Goal: Task Accomplishment & Management: Manage account settings

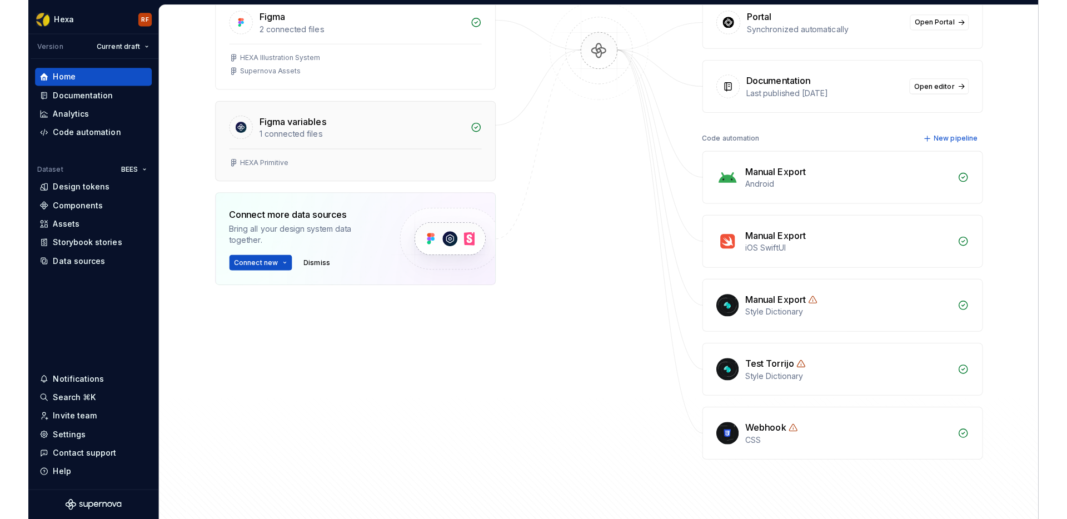
scroll to position [282, 0]
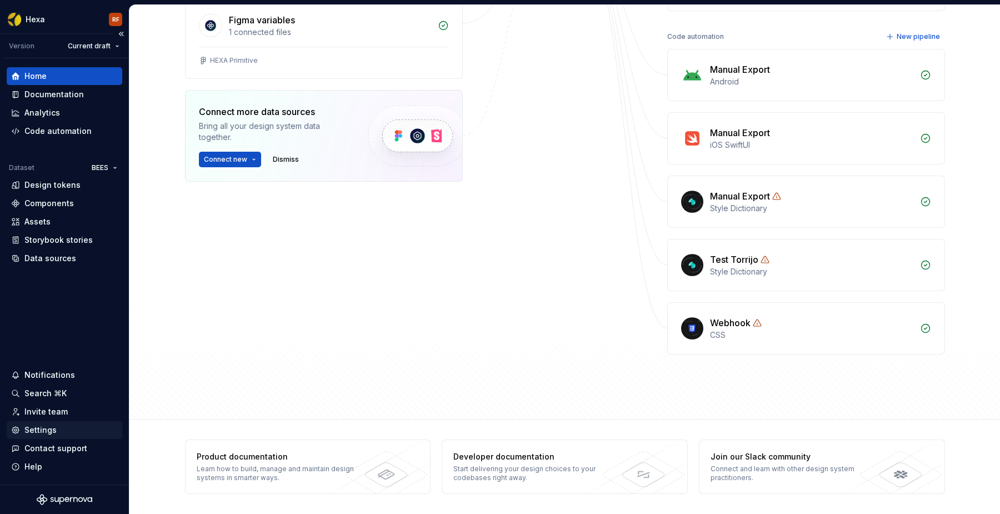
click at [47, 428] on div "Settings" at bounding box center [40, 430] width 32 height 11
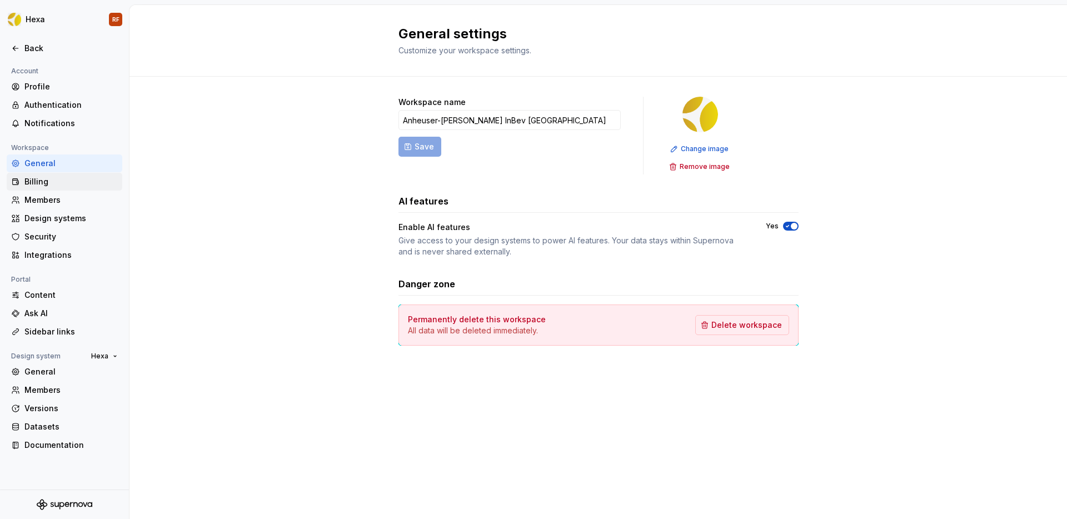
click at [29, 183] on div "Billing" at bounding box center [70, 181] width 93 height 11
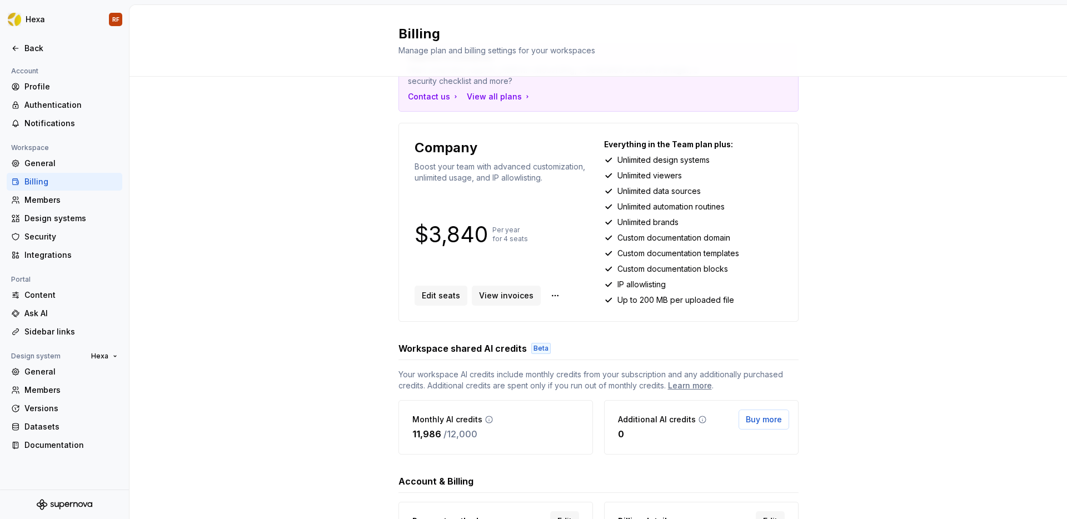
scroll to position [33, 0]
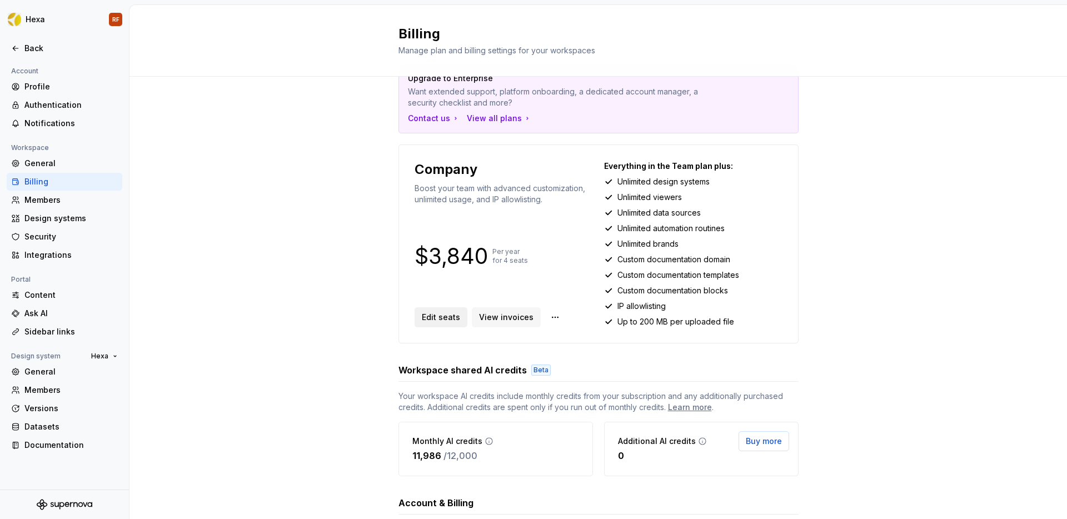
click at [445, 317] on span "Edit seats" at bounding box center [441, 317] width 38 height 11
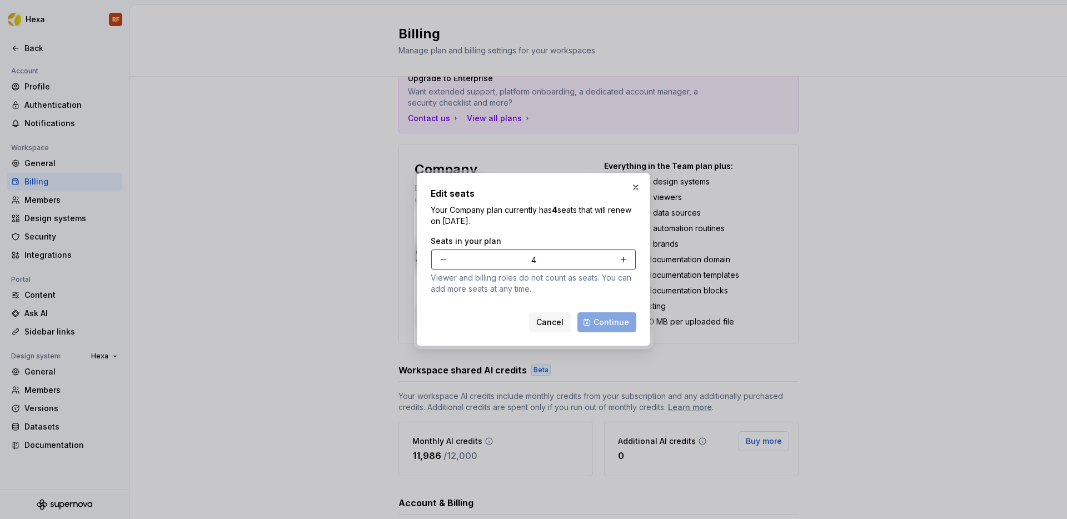
click at [441, 259] on button "button" at bounding box center [444, 260] width 20 height 20
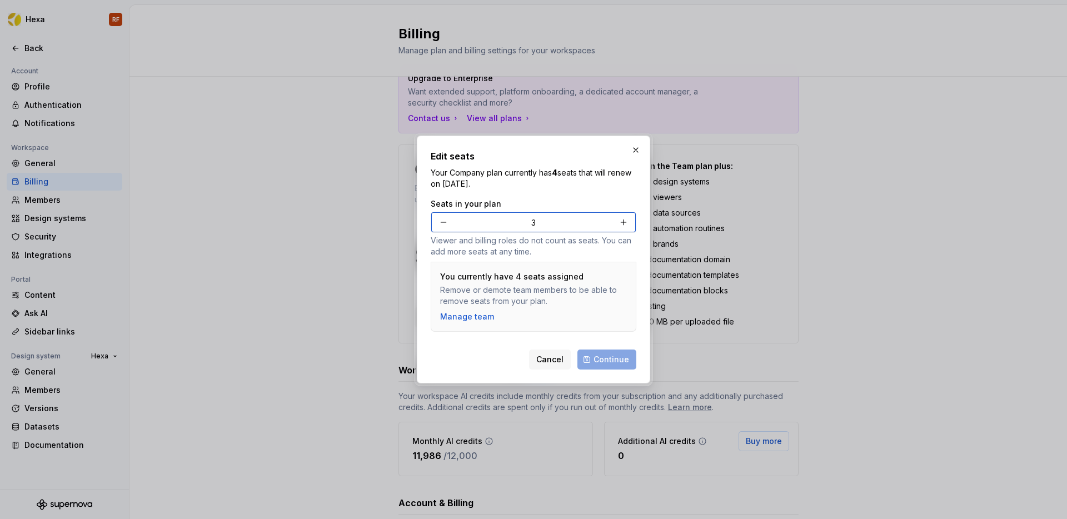
click at [447, 229] on button "button" at bounding box center [444, 222] width 20 height 20
click at [447, 223] on button "button" at bounding box center [444, 222] width 20 height 20
type input "1"
click at [567, 184] on p "Your Company plan currently has 4 seats that will renew on September 11, 2025." at bounding box center [534, 178] width 206 height 22
click at [615, 364] on div "Cancel Continue" at bounding box center [582, 360] width 107 height 20
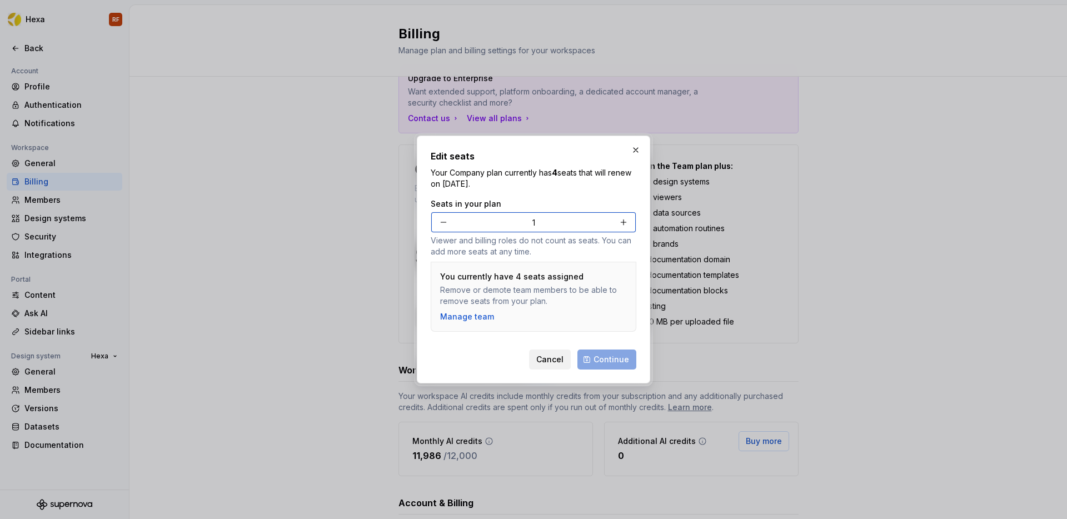
click at [546, 356] on span "Cancel" at bounding box center [549, 359] width 27 height 11
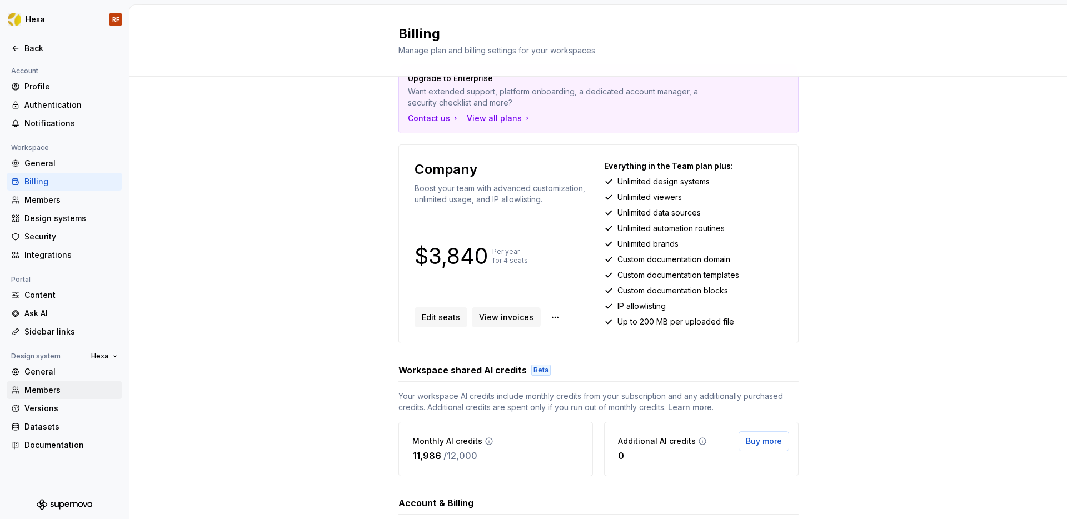
click at [40, 390] on div "Members" at bounding box center [70, 390] width 93 height 11
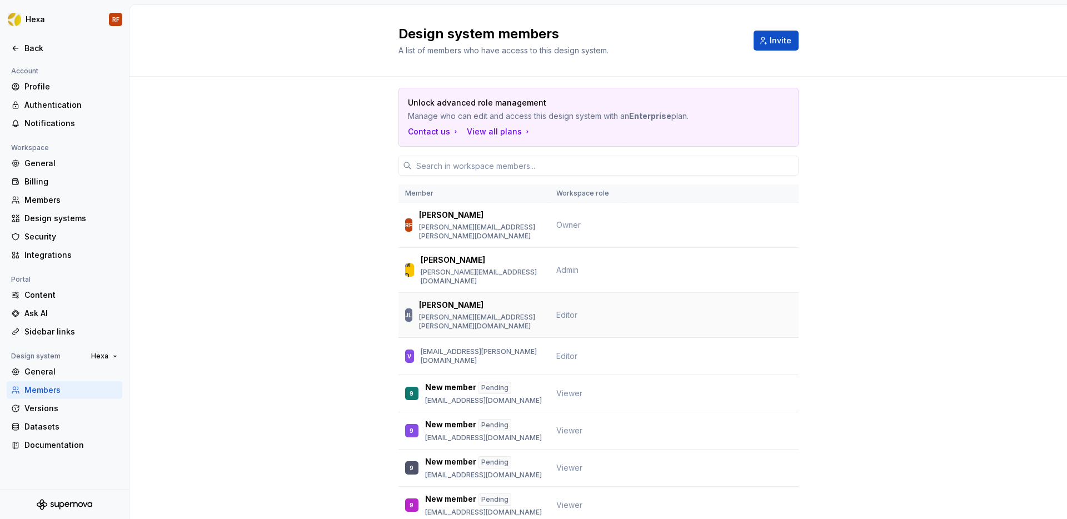
click at [678, 297] on td at bounding box center [711, 315] width 175 height 45
click at [556, 310] on span "Editor" at bounding box center [566, 314] width 21 height 9
click at [452, 221] on p "Rafael Fernandes" at bounding box center [451, 215] width 64 height 11
click at [427, 224] on p "rafael.fernandes@ab-inbev.com" at bounding box center [481, 232] width 124 height 18
click at [45, 371] on div "General" at bounding box center [70, 371] width 93 height 11
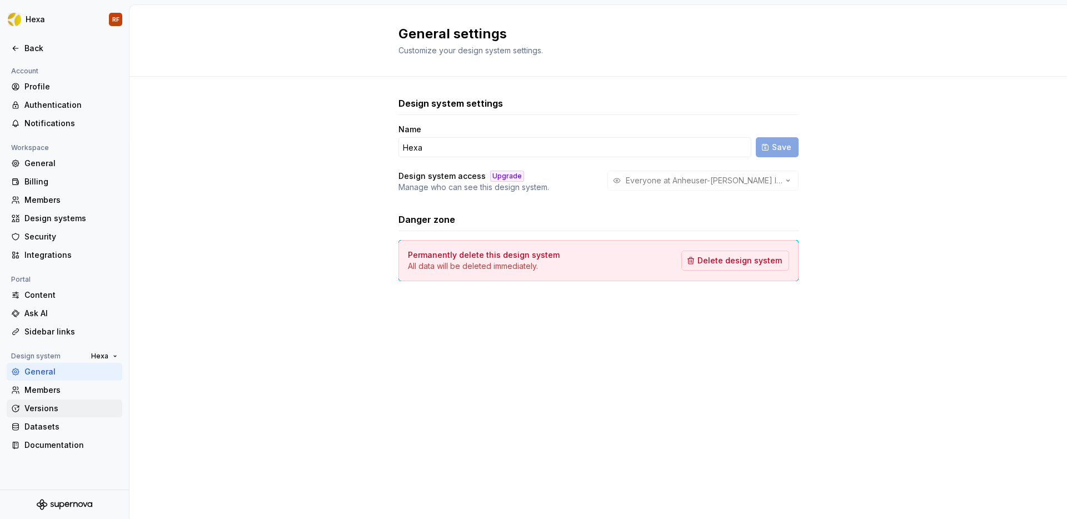
click at [37, 401] on div "Versions" at bounding box center [65, 409] width 116 height 18
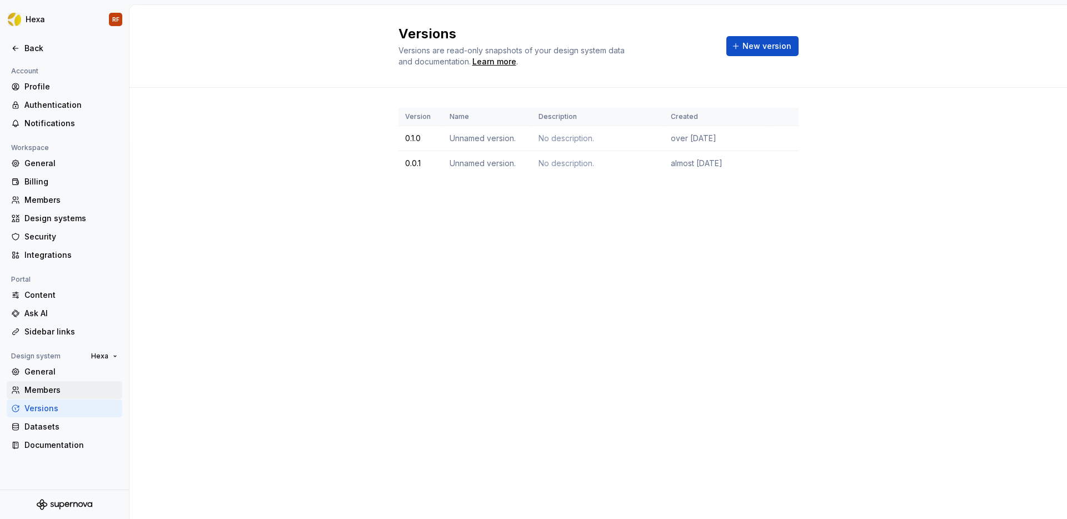
click at [38, 387] on div "Members" at bounding box center [70, 390] width 93 height 11
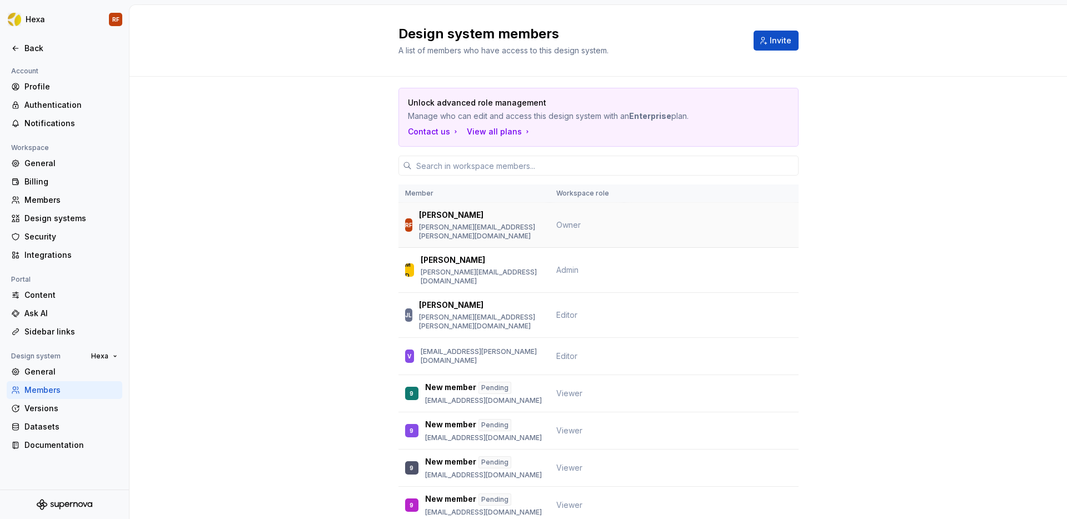
click at [561, 207] on td "Owner" at bounding box center [587, 225] width 74 height 45
click at [436, 248] on td "MD Mario Dias mario.filho@ab-inbev.com" at bounding box center [474, 270] width 151 height 45
click at [407, 263] on div "MD" at bounding box center [409, 270] width 9 height 22
drag, startPoint x: 586, startPoint y: 241, endPoint x: 580, endPoint y: 249, distance: 10.7
click at [586, 248] on td "Admin" at bounding box center [587, 270] width 74 height 45
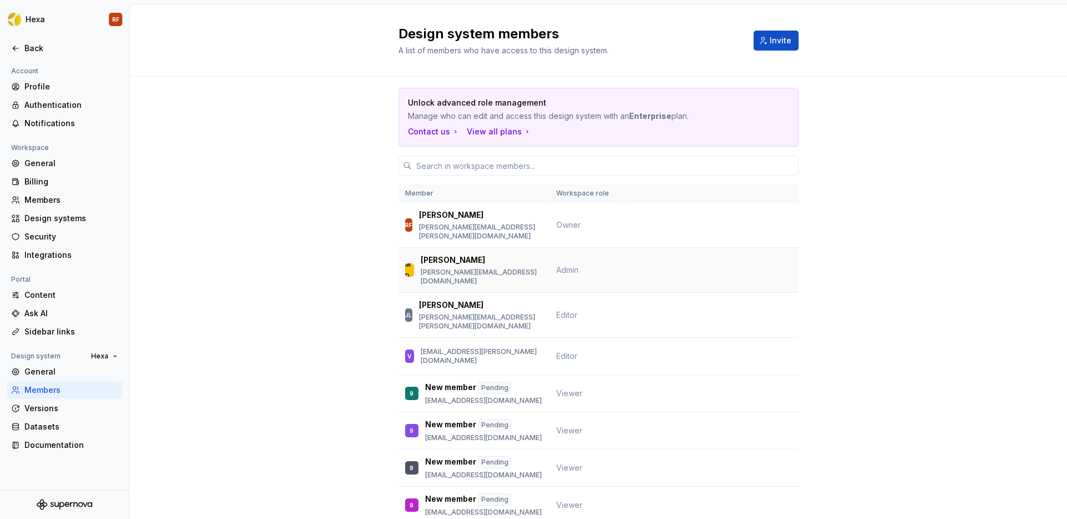
click at [572, 265] on td "Admin" at bounding box center [587, 270] width 74 height 45
click at [45, 201] on div "Members" at bounding box center [70, 200] width 93 height 11
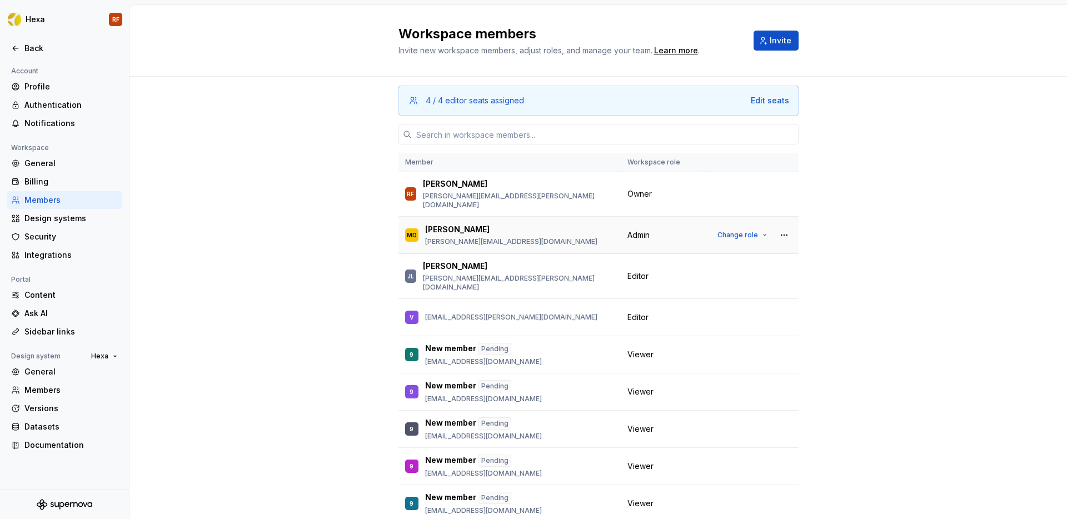
click at [520, 232] on div "MD Mario Dias mario.filho@ab-inbev.com" at bounding box center [509, 234] width 209 height 23
click at [726, 231] on span "Change role" at bounding box center [738, 235] width 41 height 9
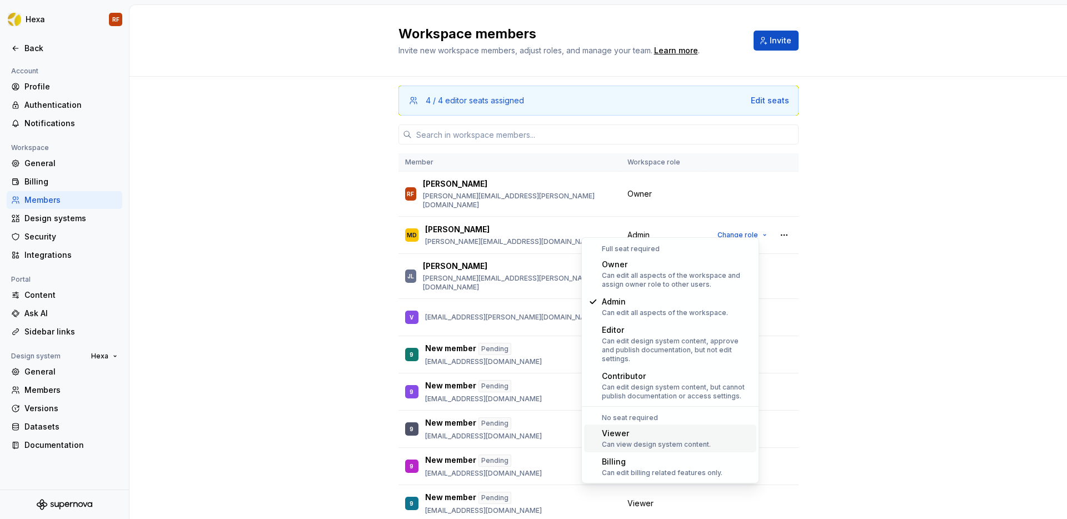
click at [633, 440] on div "Can view design system content." at bounding box center [656, 444] width 109 height 9
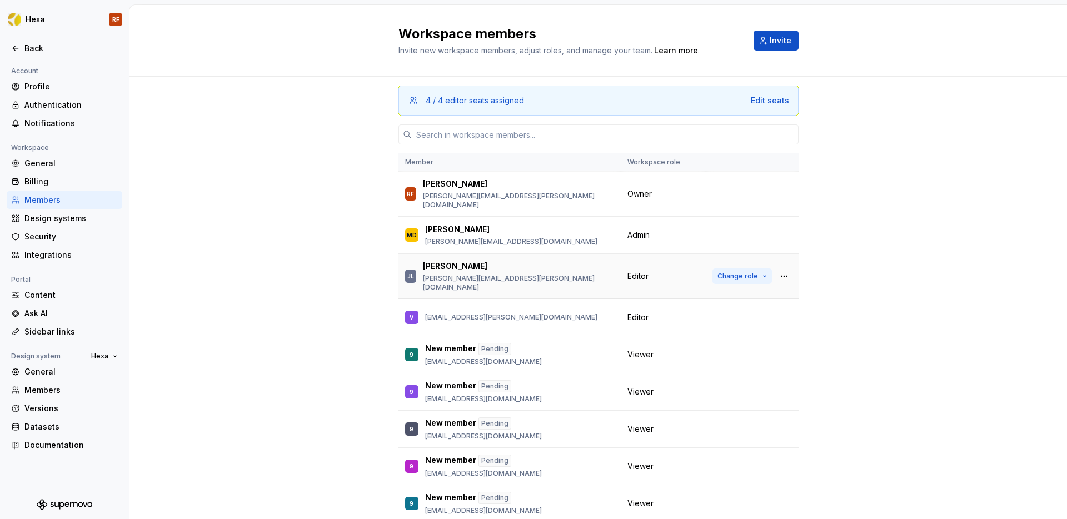
click at [738, 272] on span "Change role" at bounding box center [738, 276] width 41 height 9
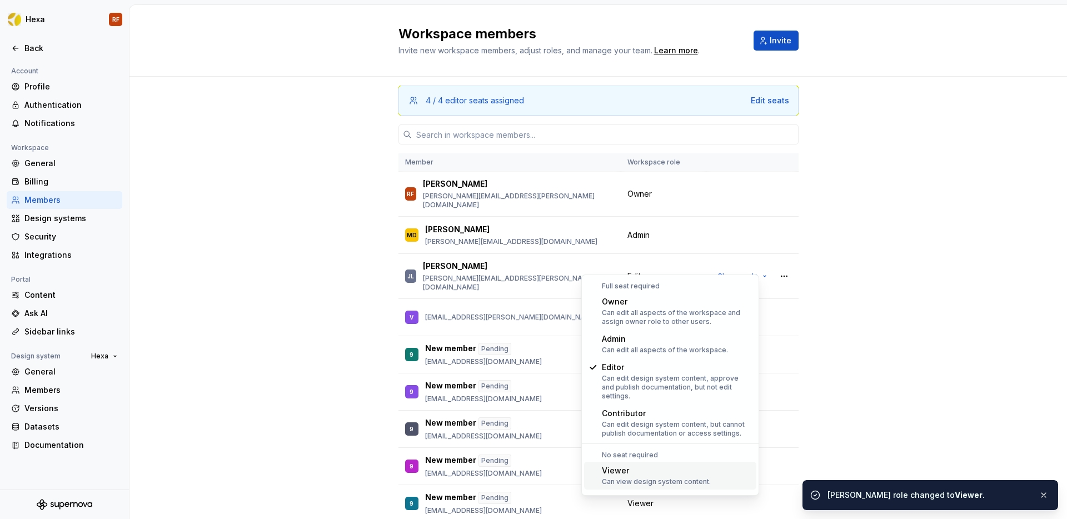
click at [645, 476] on div "Viewer Can view design system content." at bounding box center [656, 475] width 109 height 21
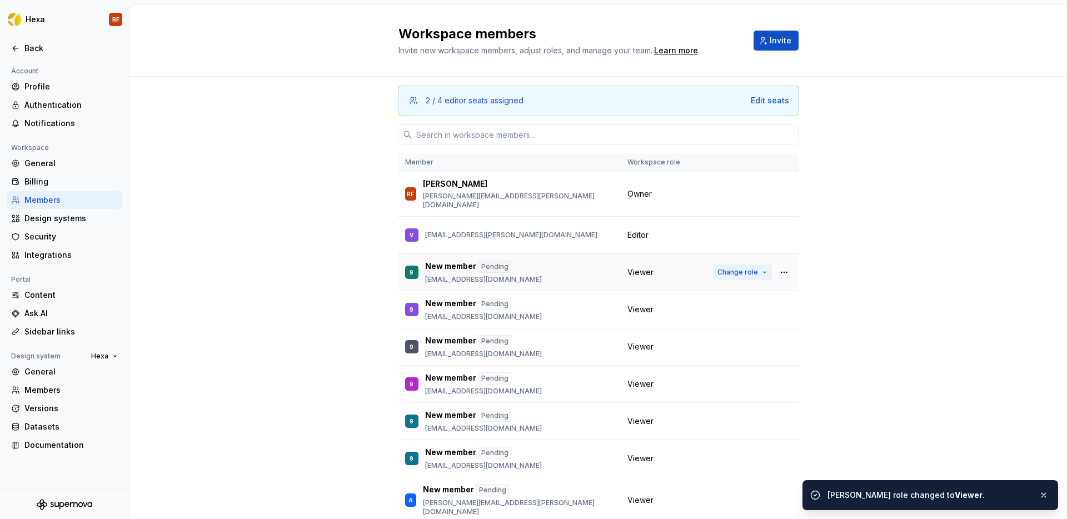
click at [726, 268] on span "Change role" at bounding box center [738, 272] width 41 height 9
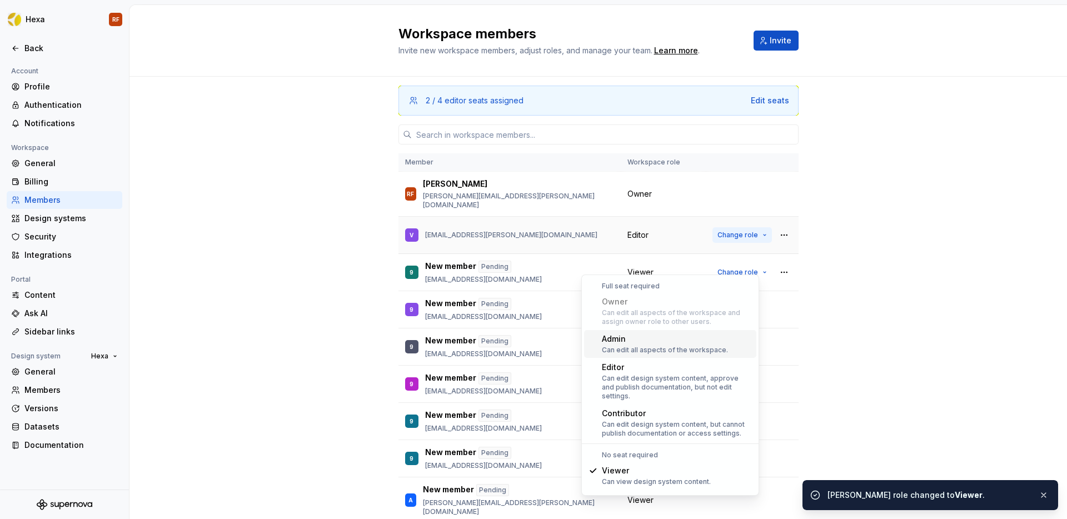
click at [726, 227] on button "Change role" at bounding box center [742, 235] width 59 height 16
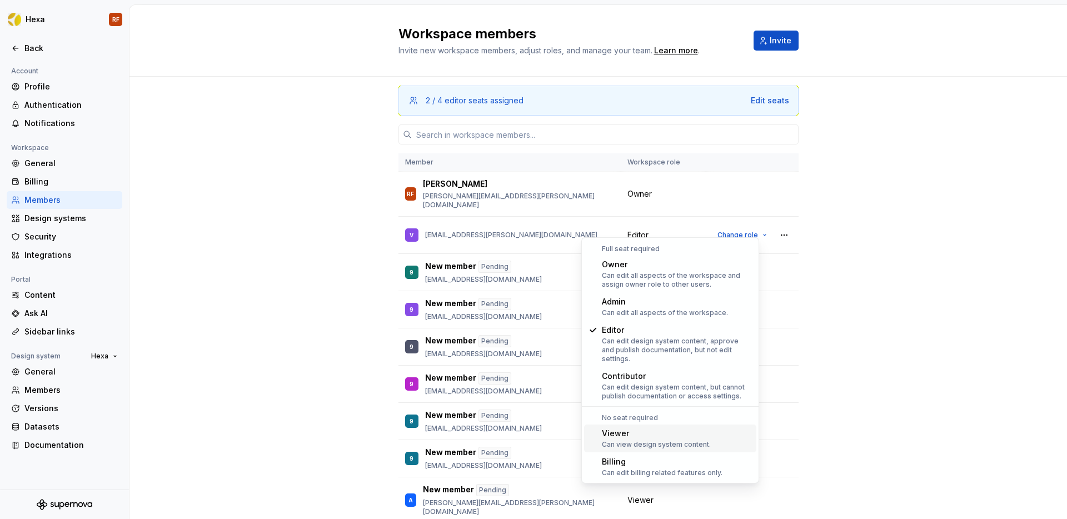
click at [657, 440] on div "Can view design system content." at bounding box center [656, 444] width 109 height 9
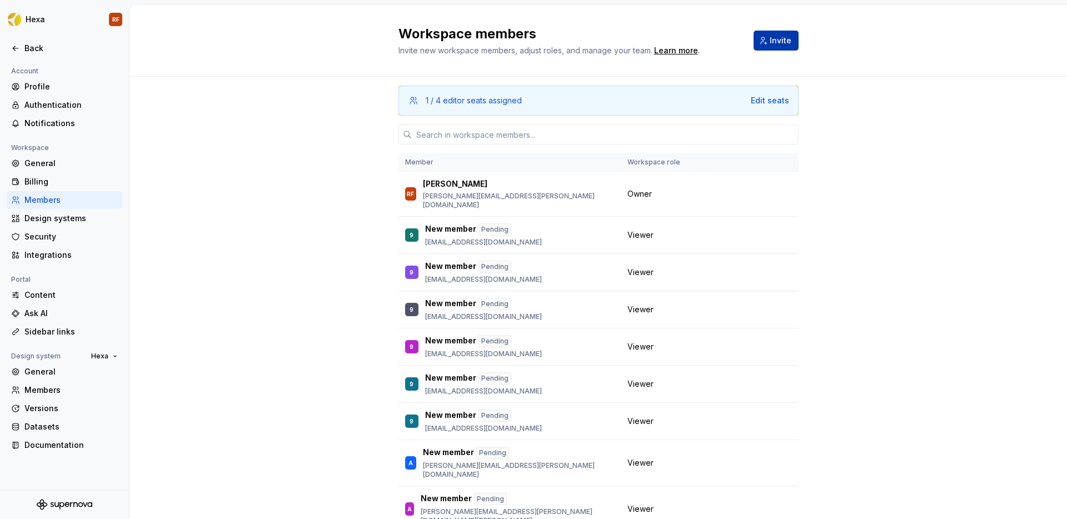
click at [773, 38] on span "Invite" at bounding box center [781, 40] width 22 height 11
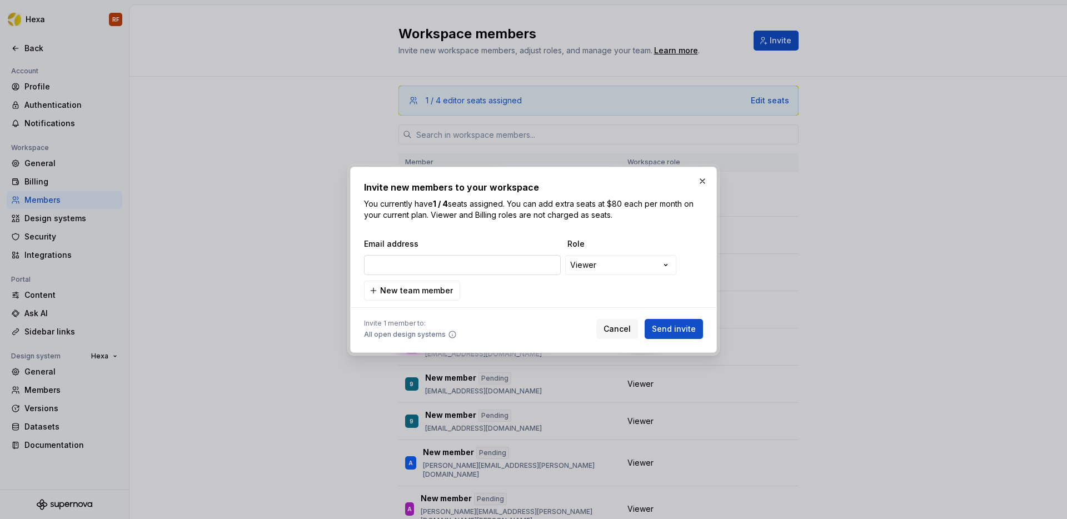
click at [430, 264] on input "email" at bounding box center [462, 265] width 197 height 20
type input "[PERSON_NAME][EMAIL_ADDRESS][DOMAIN_NAME]"
click at [599, 264] on div "**********" at bounding box center [533, 259] width 1067 height 519
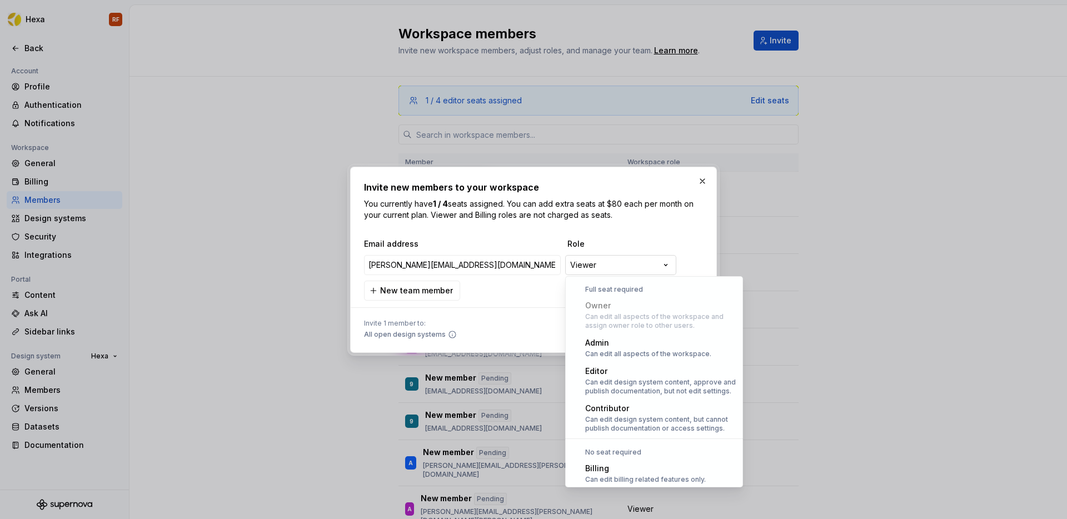
scroll to position [31, 0]
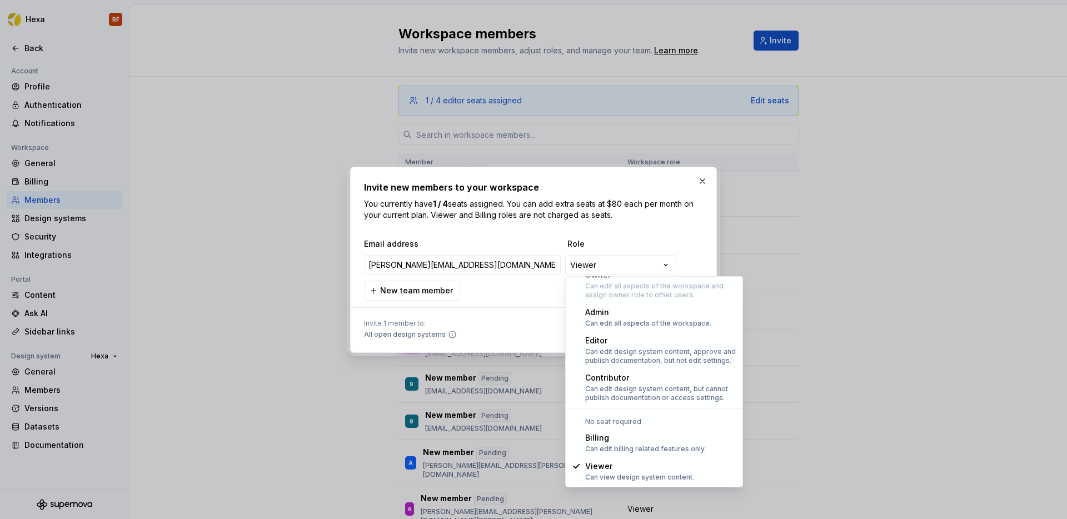
select select "*******"
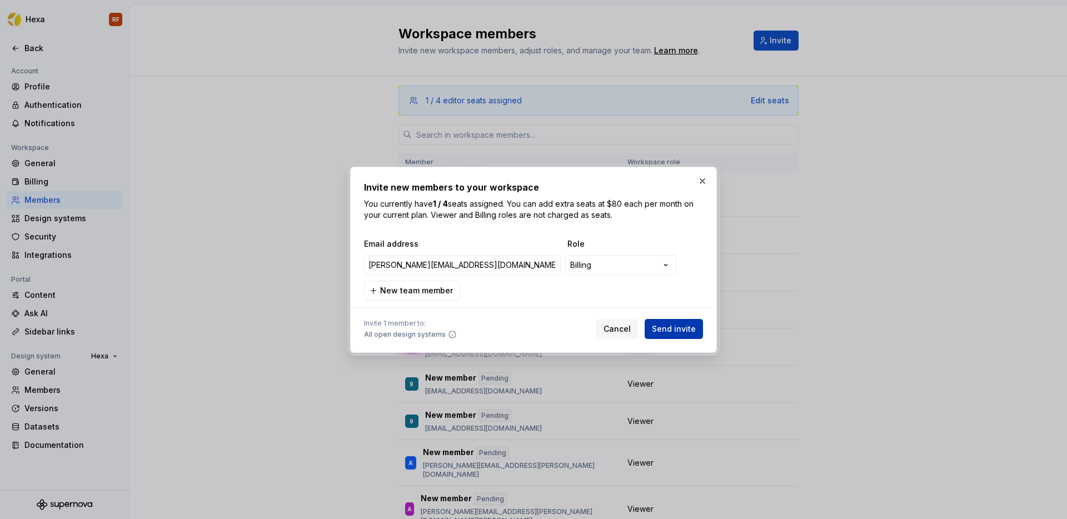
click at [662, 332] on span "Send invite" at bounding box center [674, 328] width 44 height 11
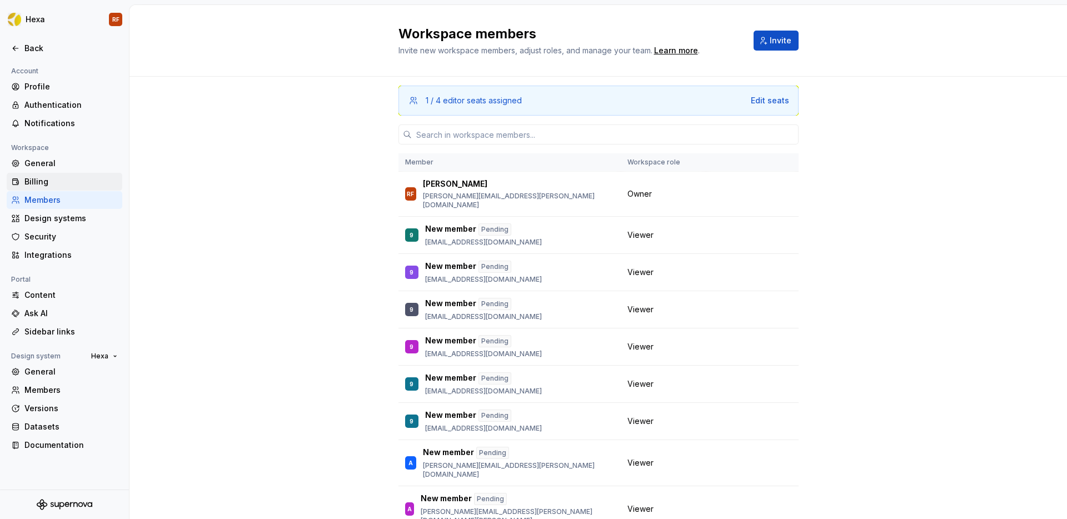
click at [40, 182] on div "Billing" at bounding box center [70, 181] width 93 height 11
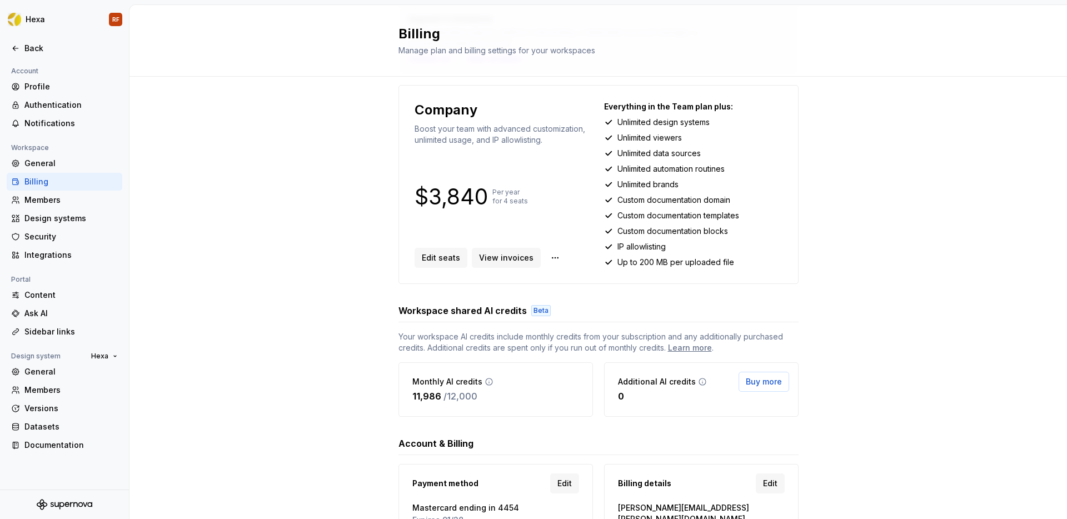
scroll to position [41, 0]
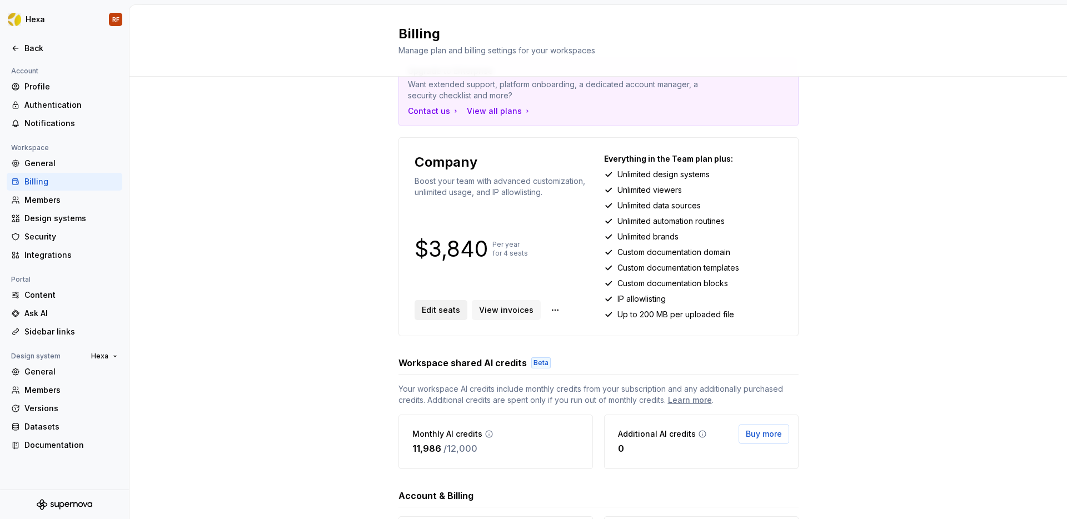
click at [441, 312] on span "Edit seats" at bounding box center [441, 310] width 38 height 11
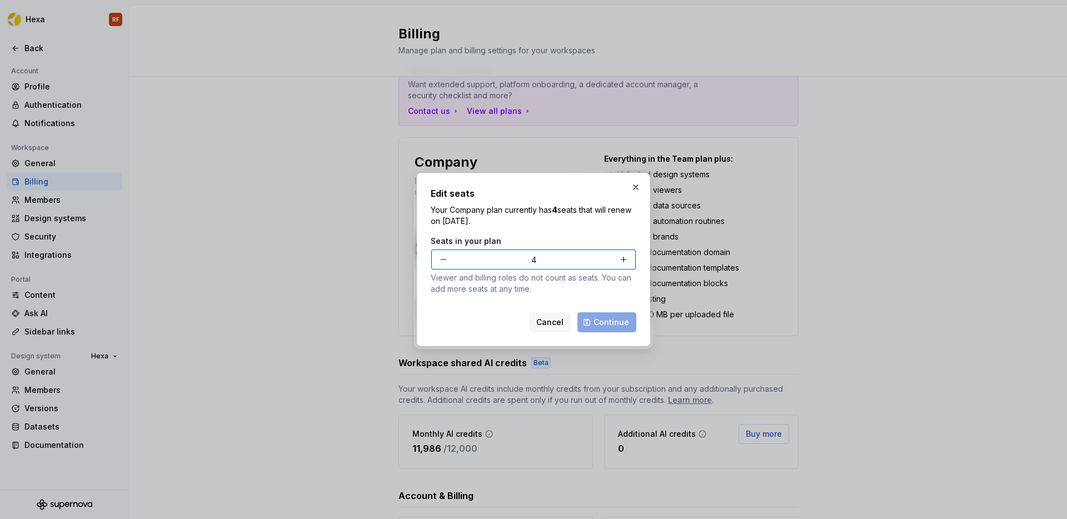
click at [443, 261] on button "button" at bounding box center [444, 260] width 20 height 20
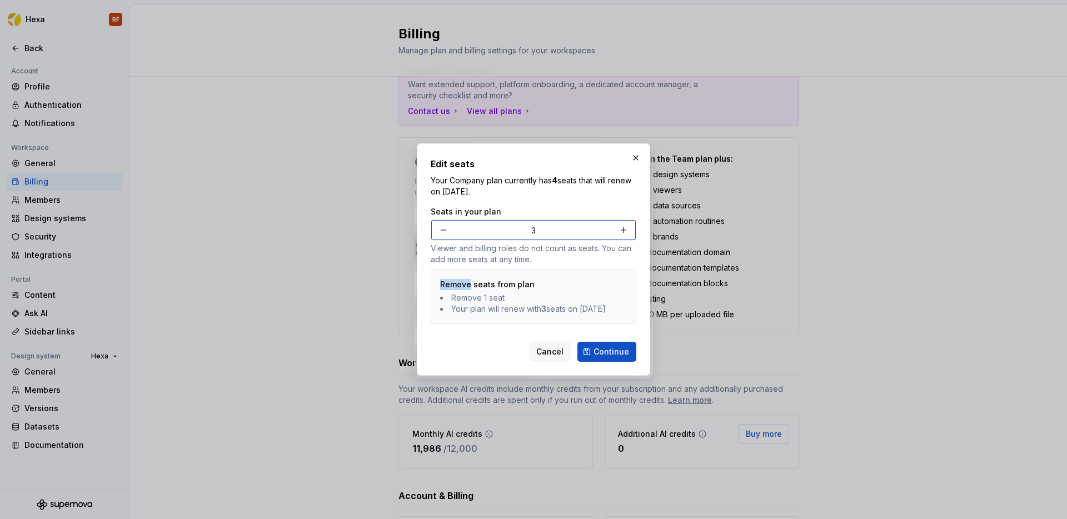
click at [443, 261] on div "Seats in your plan 3 Viewer and billing roles do not count as seats. You can ad…" at bounding box center [534, 267] width 206 height 122
click at [440, 226] on button "button" at bounding box center [444, 230] width 20 height 20
type input "1"
click at [598, 357] on span "Continue" at bounding box center [612, 351] width 36 height 11
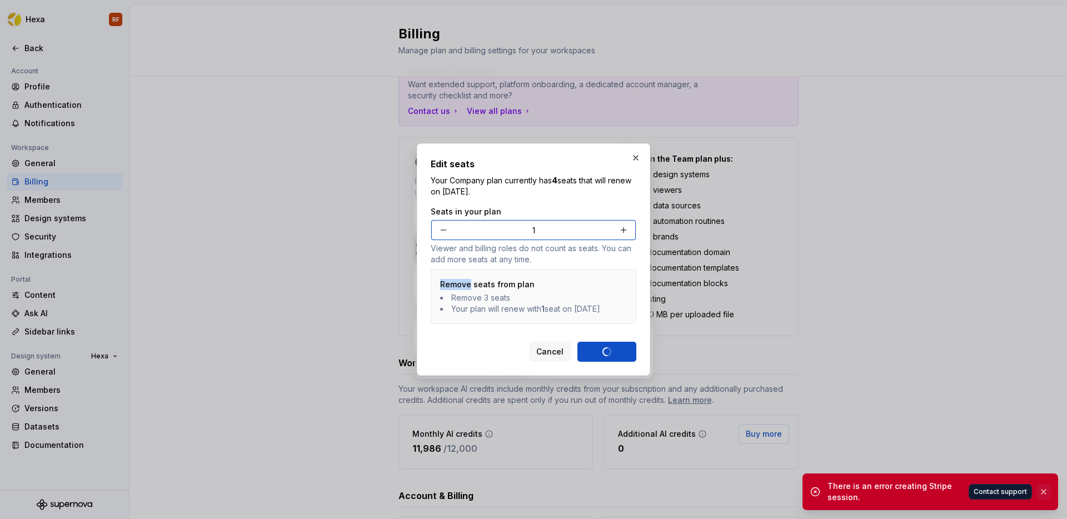
click at [1000, 492] on button "button" at bounding box center [1044, 492] width 14 height 16
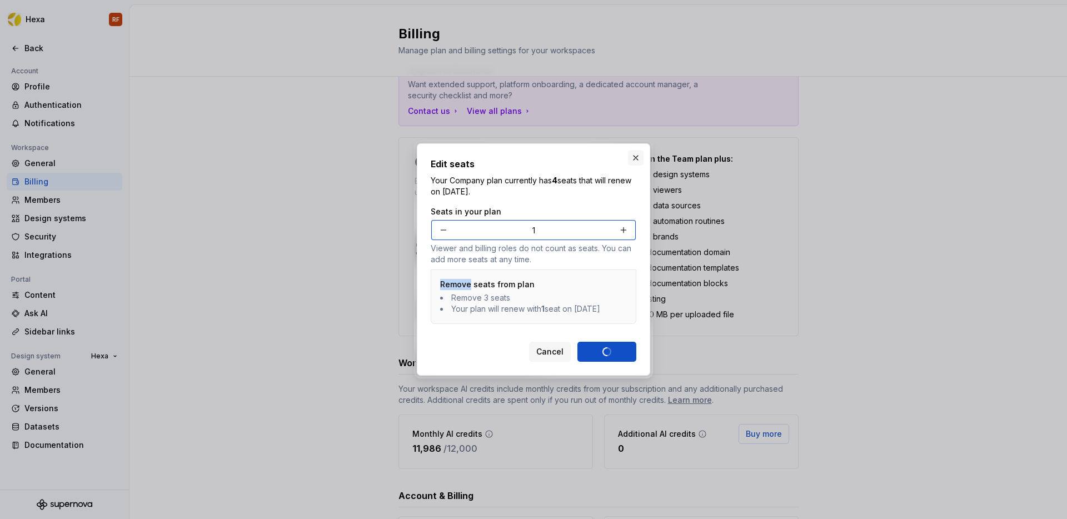
click at [639, 152] on button "button" at bounding box center [636, 158] width 16 height 16
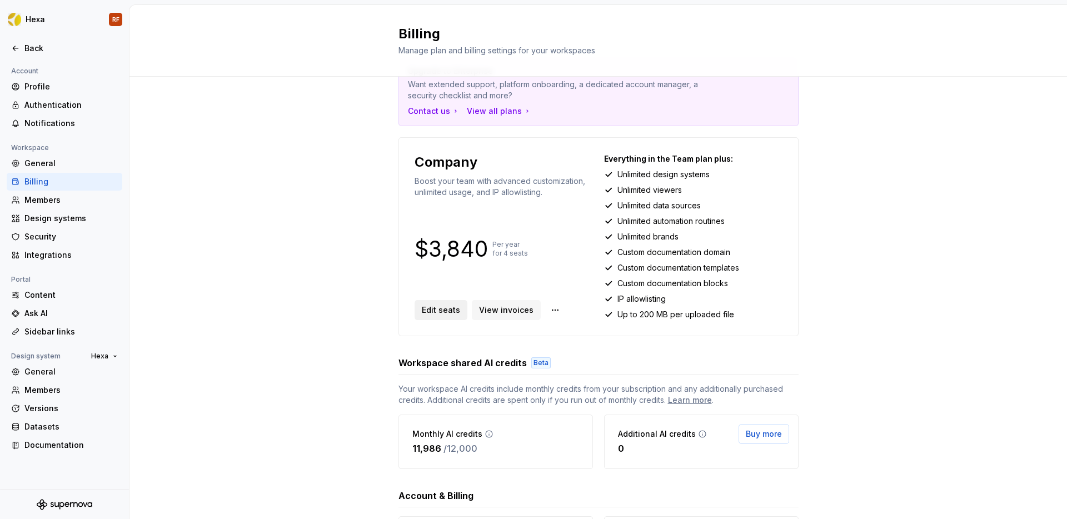
click at [422, 307] on span "Edit seats" at bounding box center [441, 310] width 38 height 11
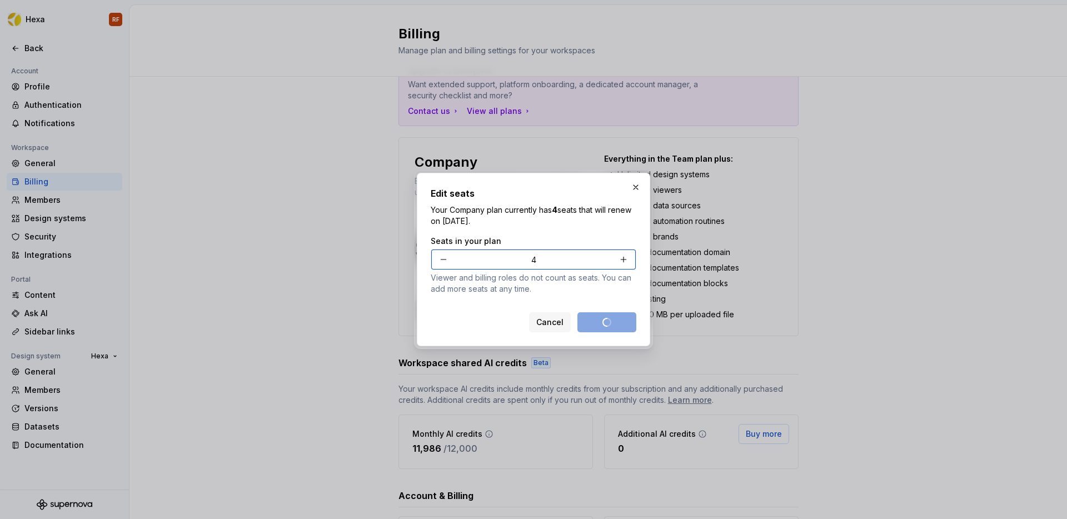
click at [444, 257] on button "button" at bounding box center [444, 260] width 20 height 20
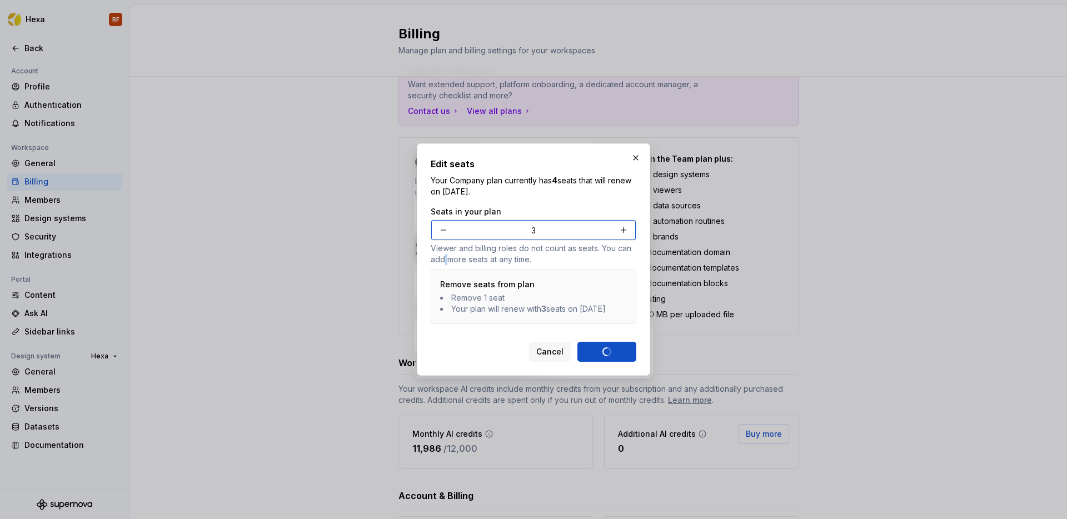
click at [444, 257] on p "Viewer and billing roles do not count as seats. You can add more seats at any t…" at bounding box center [534, 254] width 206 height 22
click at [444, 224] on button "button" at bounding box center [444, 230] width 20 height 20
type input "1"
click at [560, 357] on span "Cancel" at bounding box center [549, 351] width 27 height 11
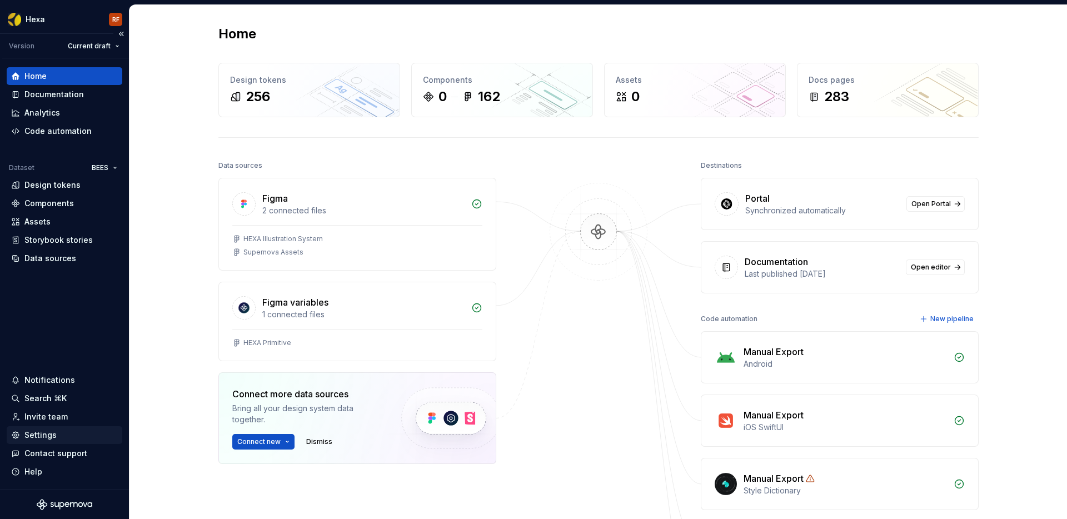
click at [44, 433] on div "Settings" at bounding box center [40, 435] width 32 height 11
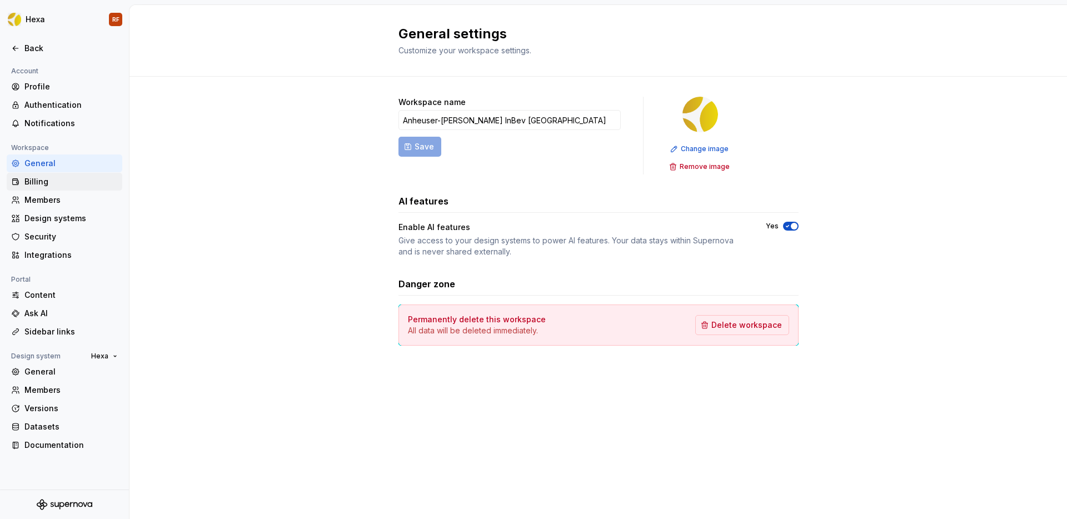
click at [41, 183] on div "Billing" at bounding box center [70, 181] width 93 height 11
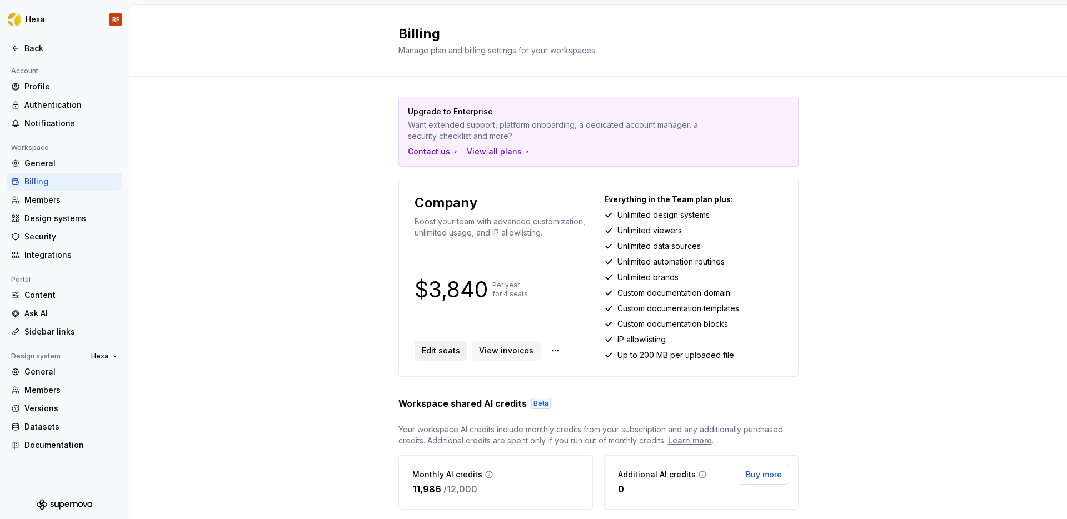
click at [431, 351] on span "Edit seats" at bounding box center [441, 350] width 38 height 11
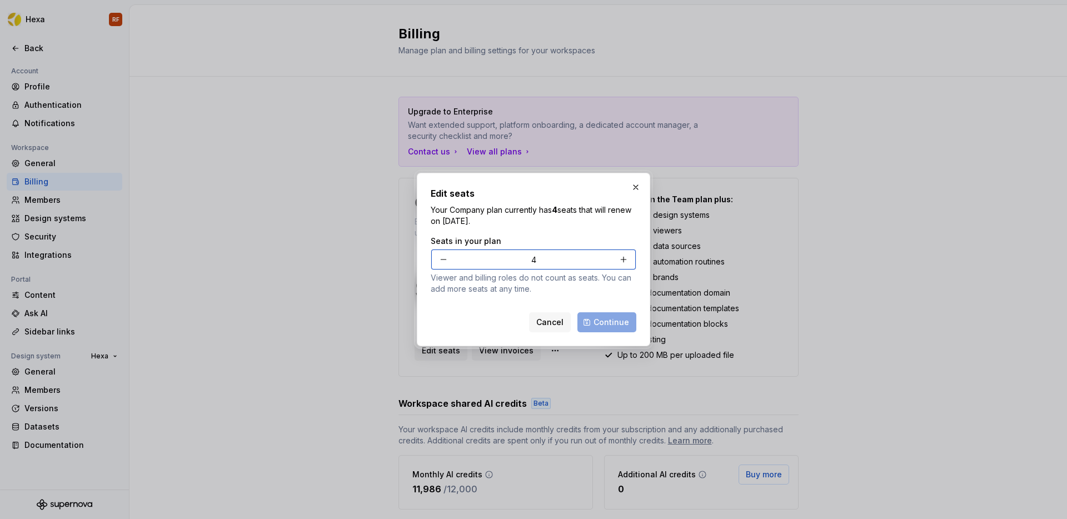
click at [443, 259] on button "button" at bounding box center [444, 260] width 20 height 20
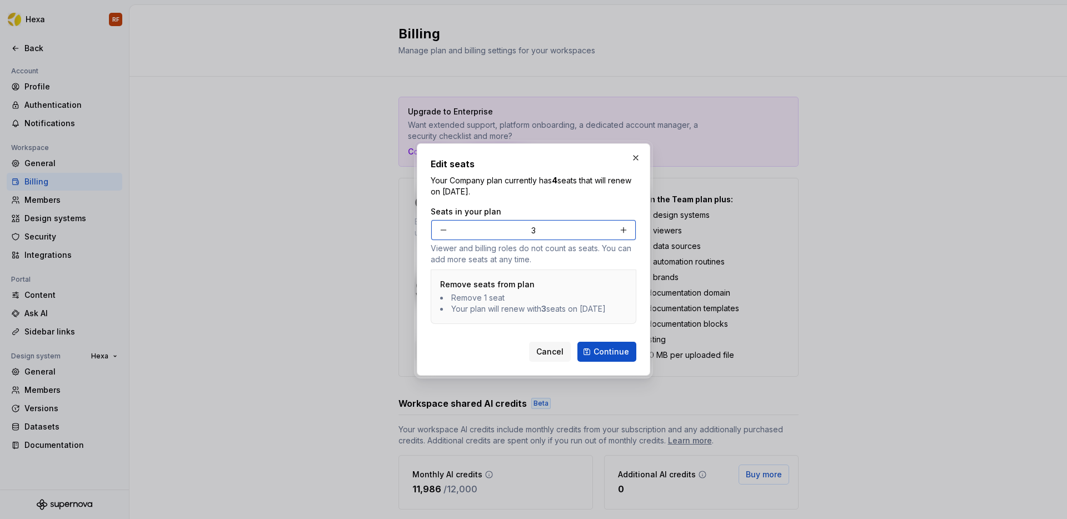
click at [445, 226] on button "button" at bounding box center [444, 230] width 20 height 20
click at [445, 225] on button "button" at bounding box center [444, 230] width 20 height 20
type input "1"
click at [596, 357] on span "Continue" at bounding box center [612, 351] width 36 height 11
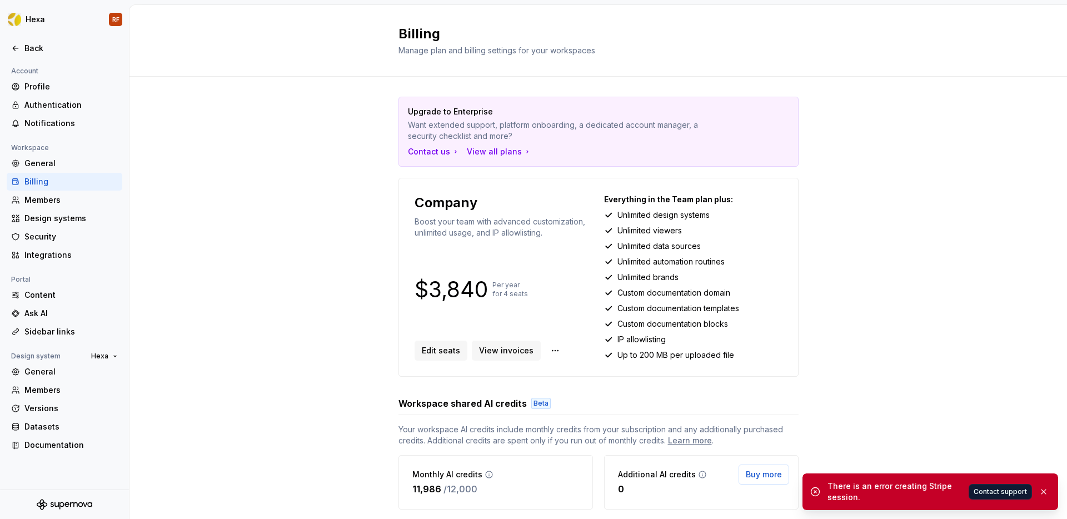
click at [818, 492] on icon at bounding box center [815, 491] width 11 height 11
click at [1041, 492] on button "button" at bounding box center [1044, 492] width 14 height 16
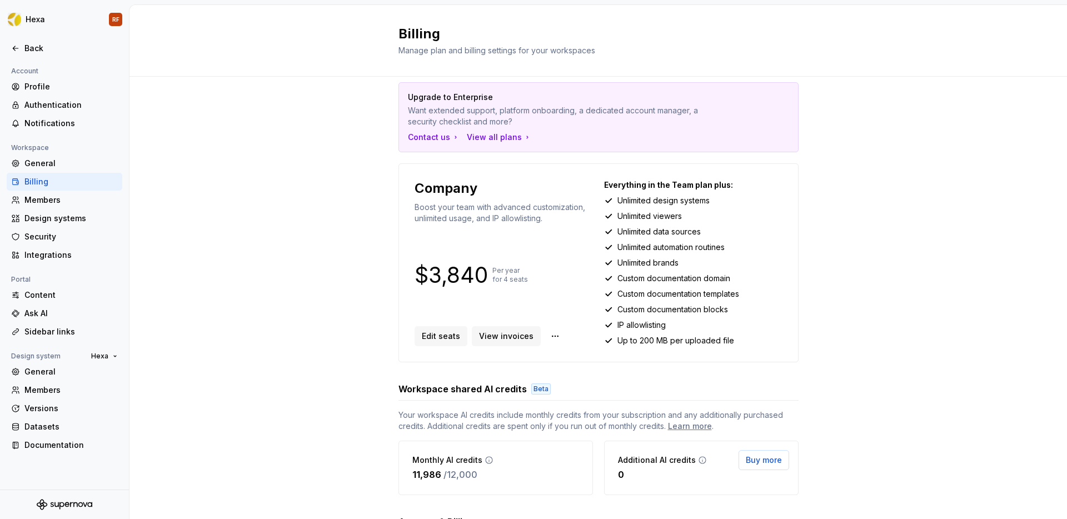
scroll to position [153, 0]
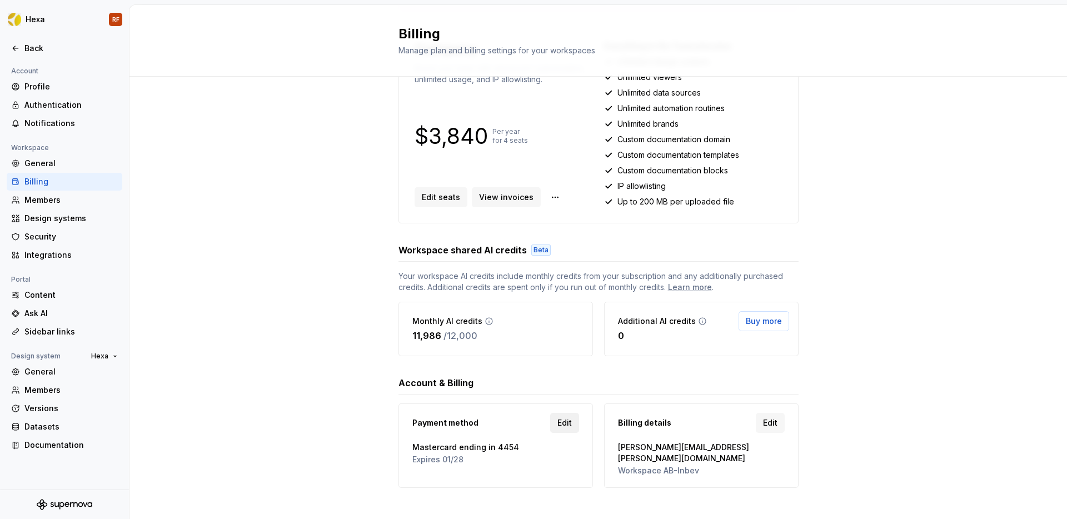
click at [559, 419] on span "Edit" at bounding box center [564, 422] width 14 height 11
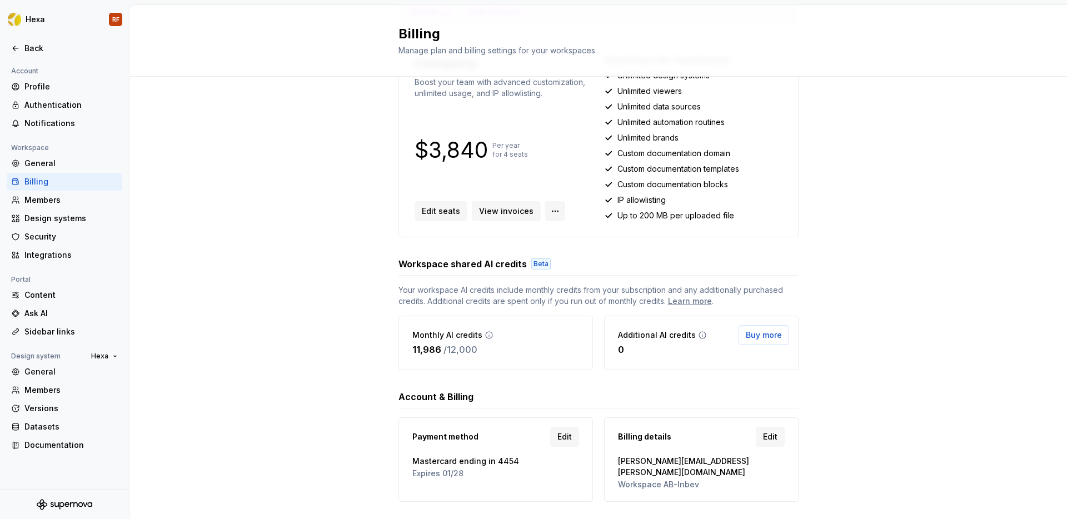
click at [545, 211] on html "Hexa RF Back Account Profile Authentication Notifications Workspace General Bil…" at bounding box center [533, 259] width 1067 height 519
click at [823, 221] on html "Hexa RF Back Account Profile Authentication Notifications Workspace General Bil…" at bounding box center [533, 259] width 1067 height 519
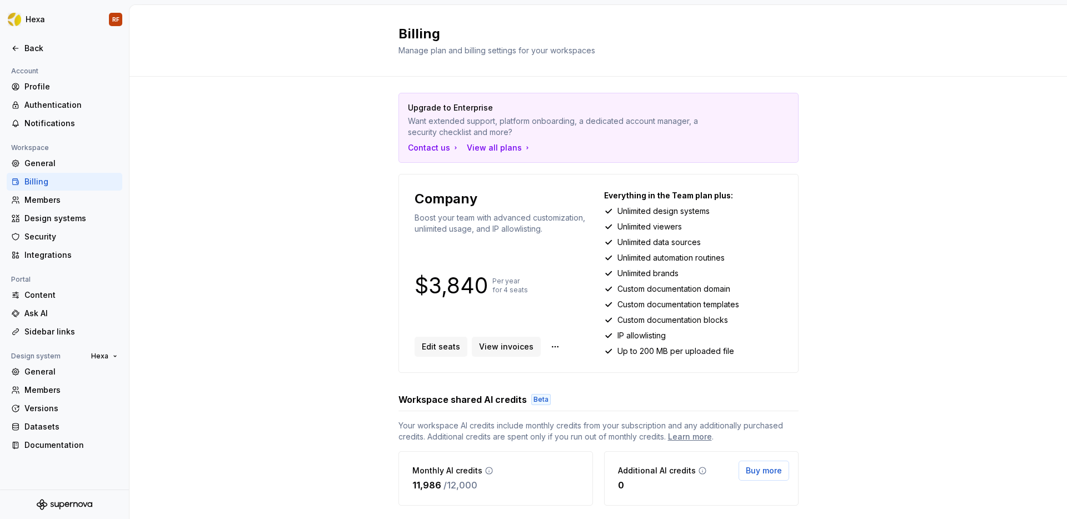
scroll to position [0, 0]
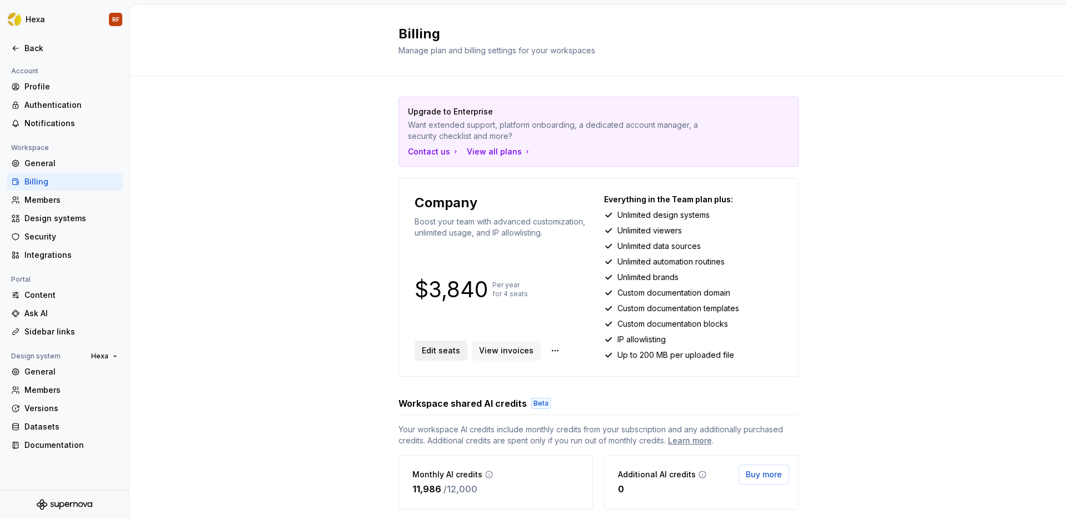
click at [440, 348] on span "Edit seats" at bounding box center [441, 350] width 38 height 11
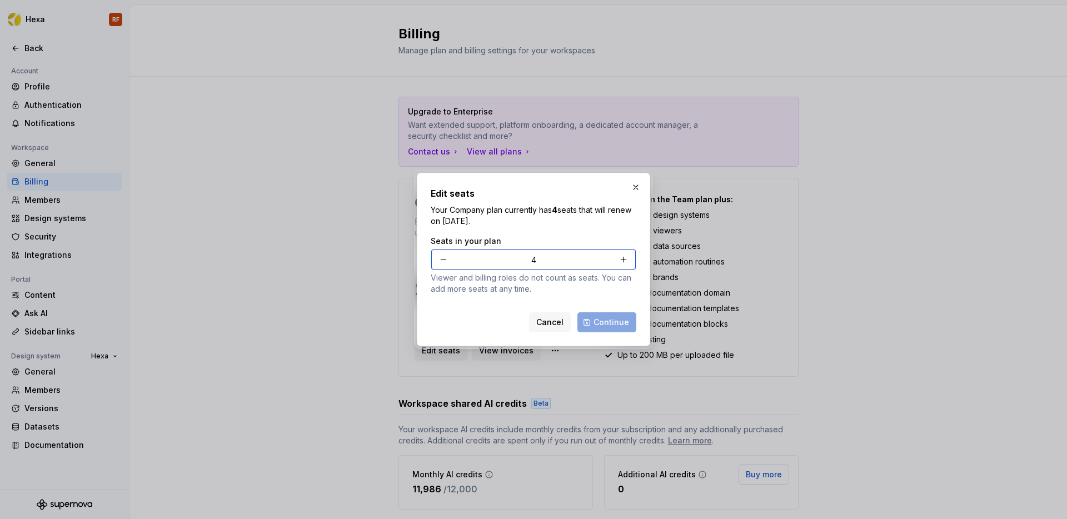
click at [445, 261] on button "button" at bounding box center [444, 260] width 20 height 20
type input "3"
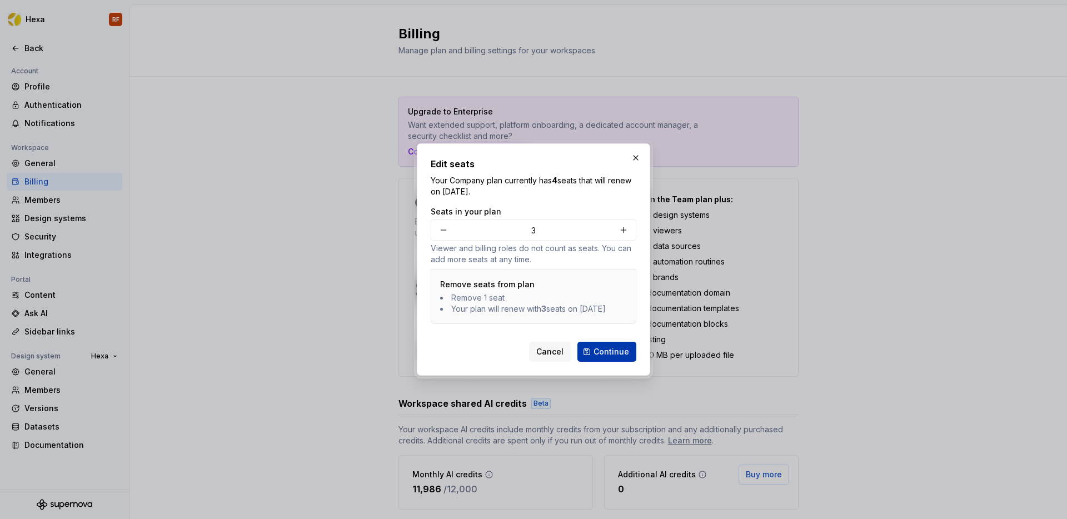
click at [608, 353] on span "Continue" at bounding box center [612, 351] width 36 height 11
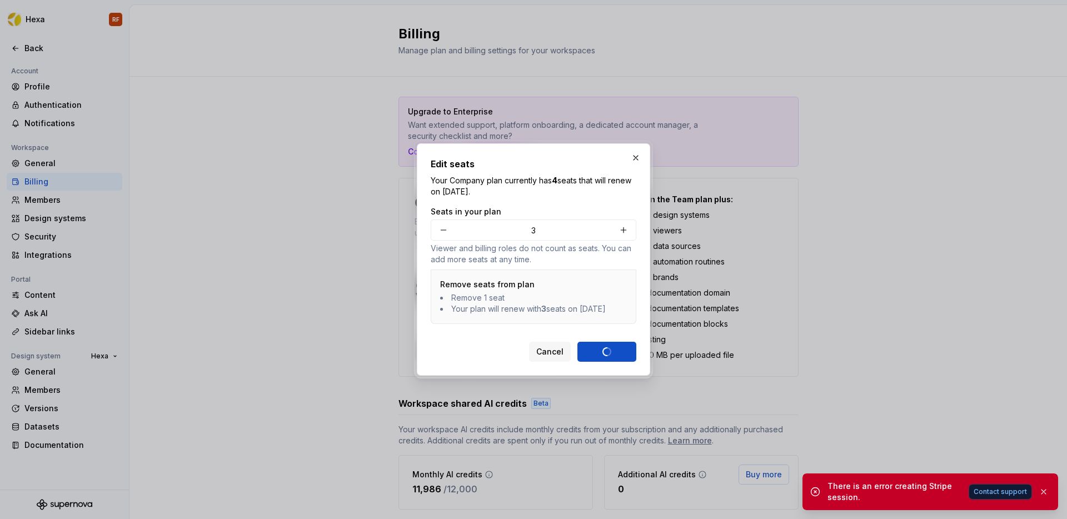
click at [1009, 490] on span "Contact support" at bounding box center [1000, 491] width 53 height 9
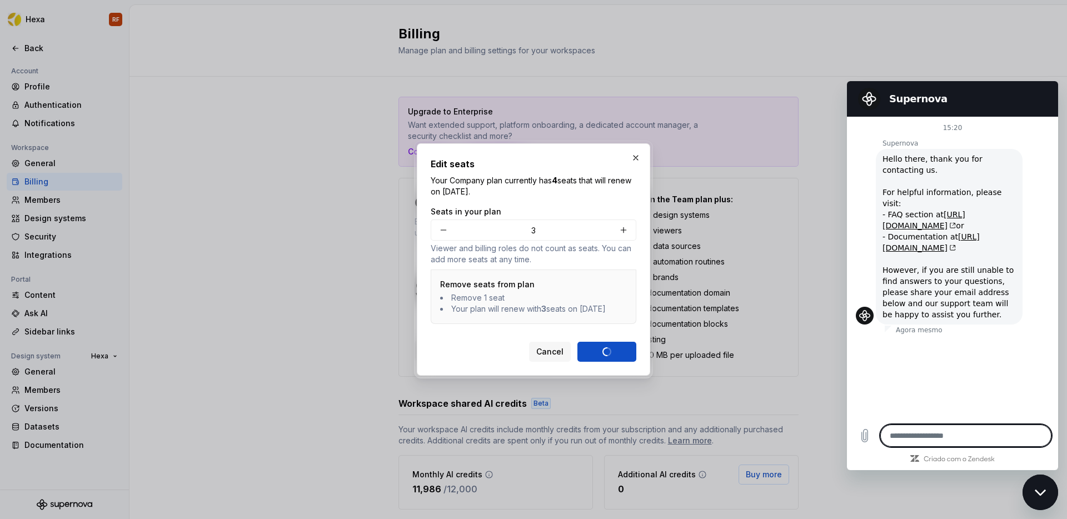
click at [903, 440] on textarea at bounding box center [965, 436] width 171 height 22
type textarea "*"
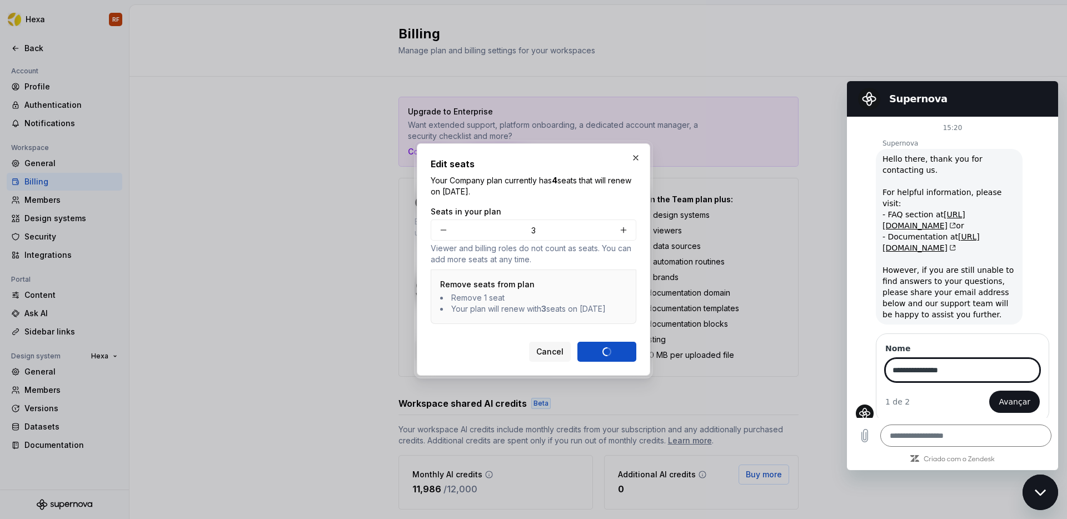
type input "**********"
click at [1019, 402] on div "**********" at bounding box center [962, 377] width 173 height 89
click at [1018, 395] on span "Avançar" at bounding box center [1015, 401] width 32 height 13
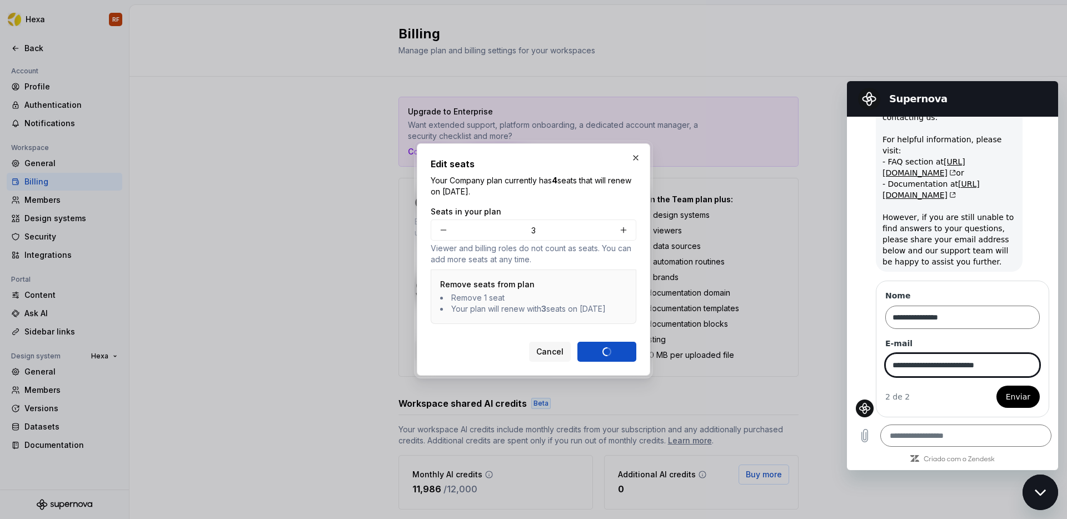
type input "**********"
click at [1019, 396] on span "Enviar" at bounding box center [1018, 396] width 24 height 13
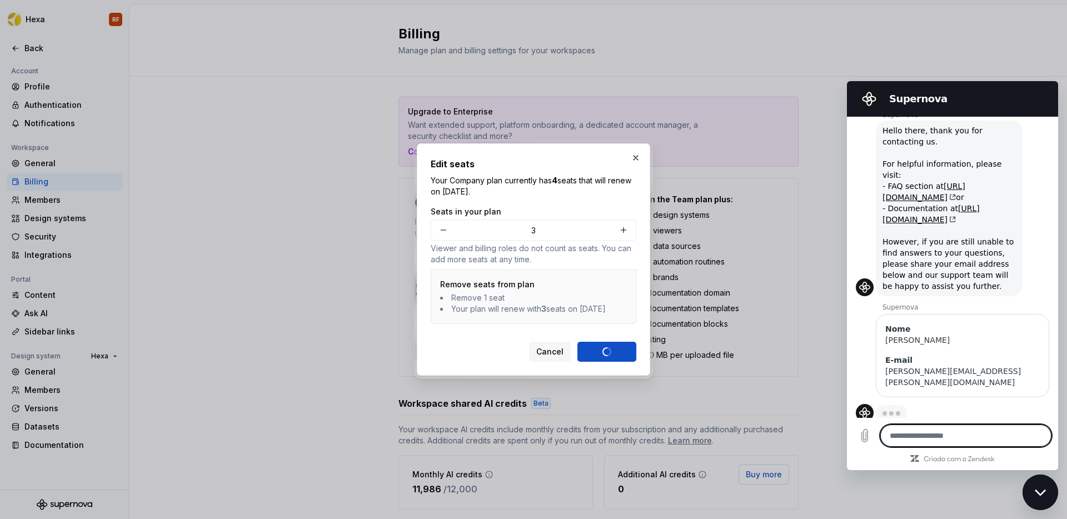
scroll to position [33, 0]
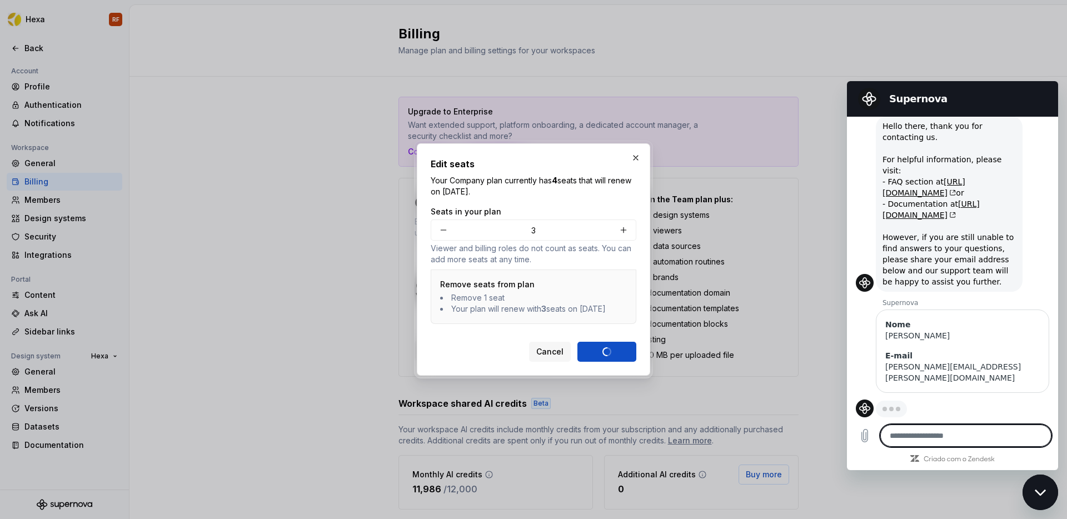
type textarea "*"
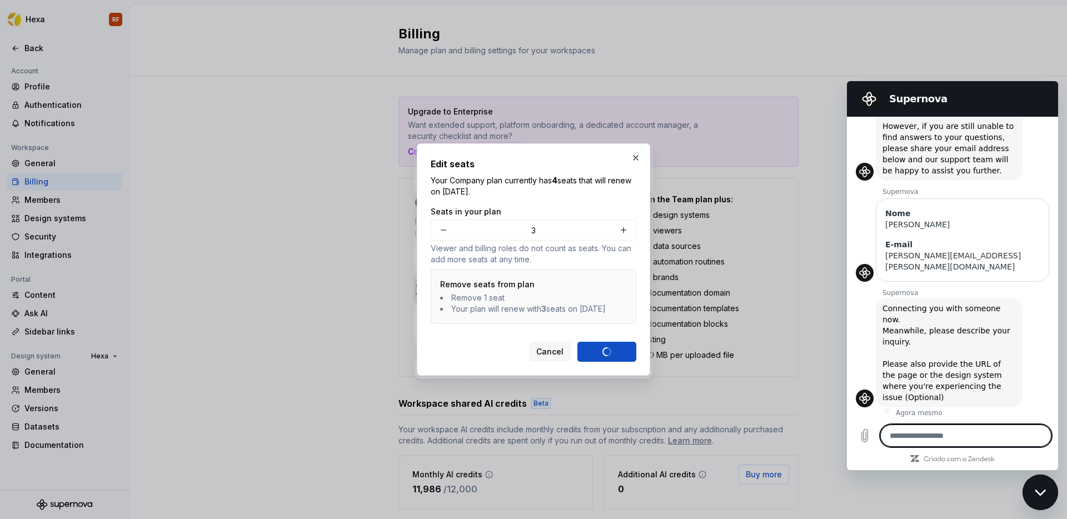
scroll to position [146, 0]
click at [547, 357] on span "Cancel" at bounding box center [549, 351] width 27 height 11
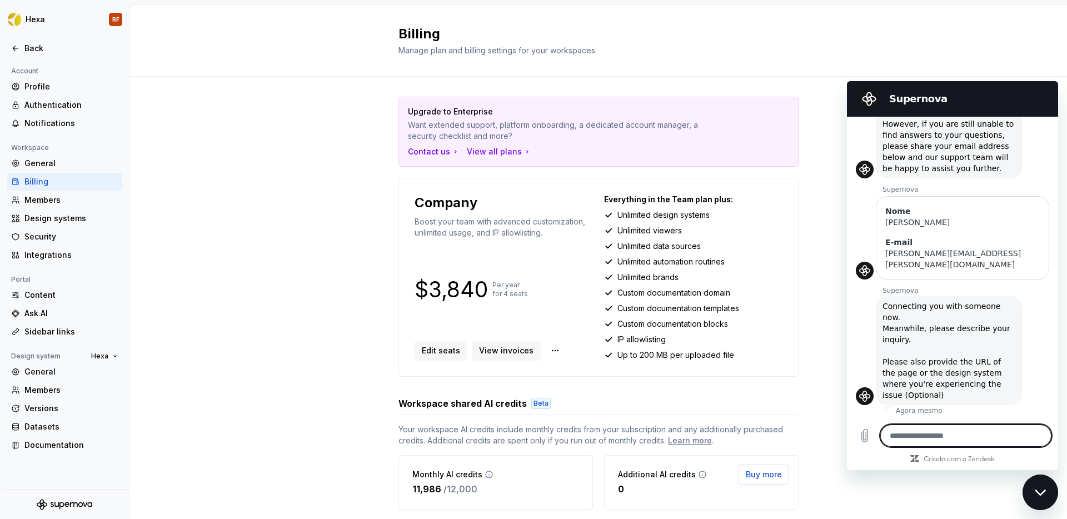
click at [916, 437] on textarea at bounding box center [965, 436] width 171 height 22
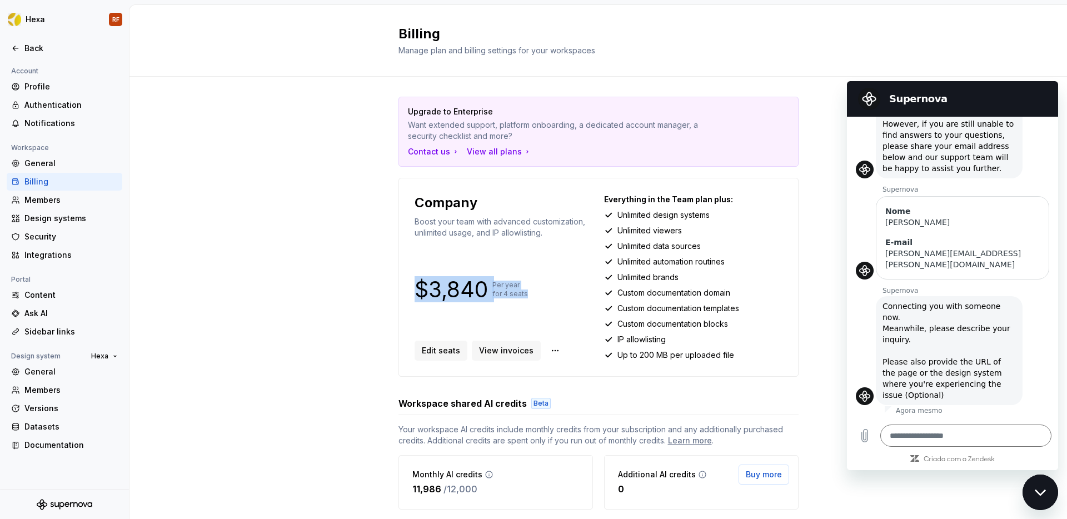
drag, startPoint x: 524, startPoint y: 291, endPoint x: 405, endPoint y: 283, distance: 119.2
click at [405, 283] on div "Company Boost your team with advanced customization, unlimited usage, and IP al…" at bounding box center [599, 277] width 400 height 199
click at [392, 275] on div "Upgrade to Enterprise Want extended support, platform onboarding, a dedicated a…" at bounding box center [599, 380] width 938 height 607
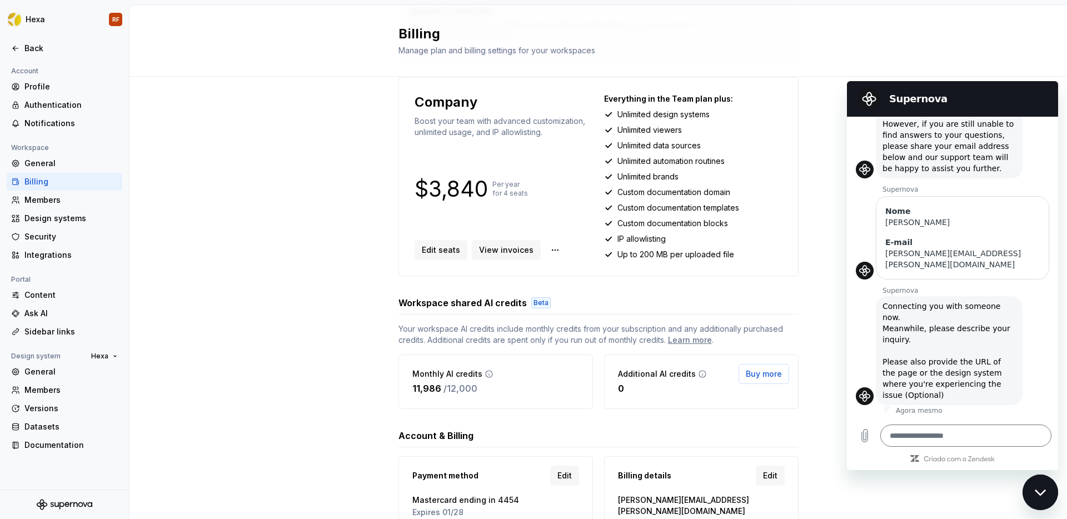
scroll to position [153, 0]
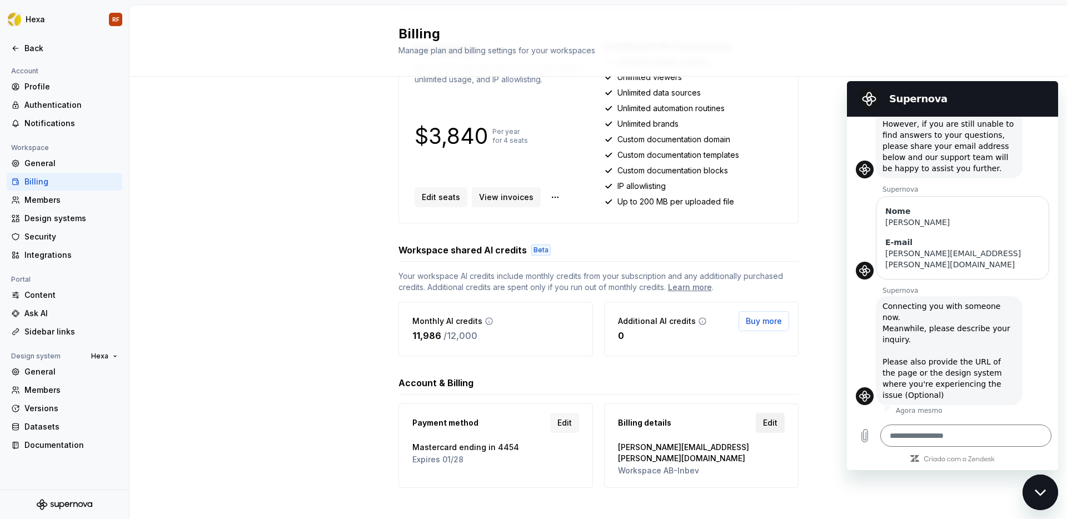
click at [768, 424] on span "Edit" at bounding box center [770, 422] width 14 height 11
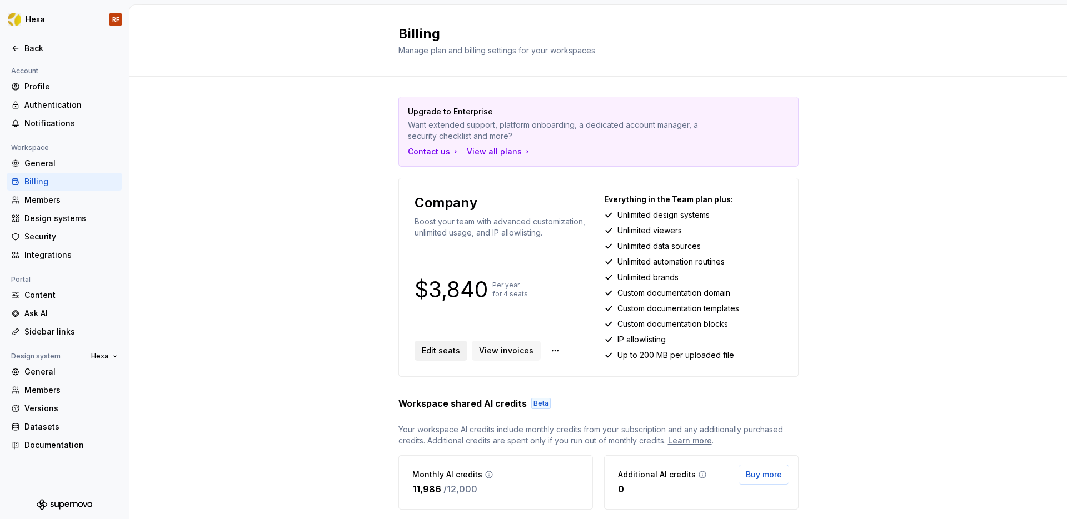
click at [439, 352] on span "Edit seats" at bounding box center [441, 350] width 38 height 11
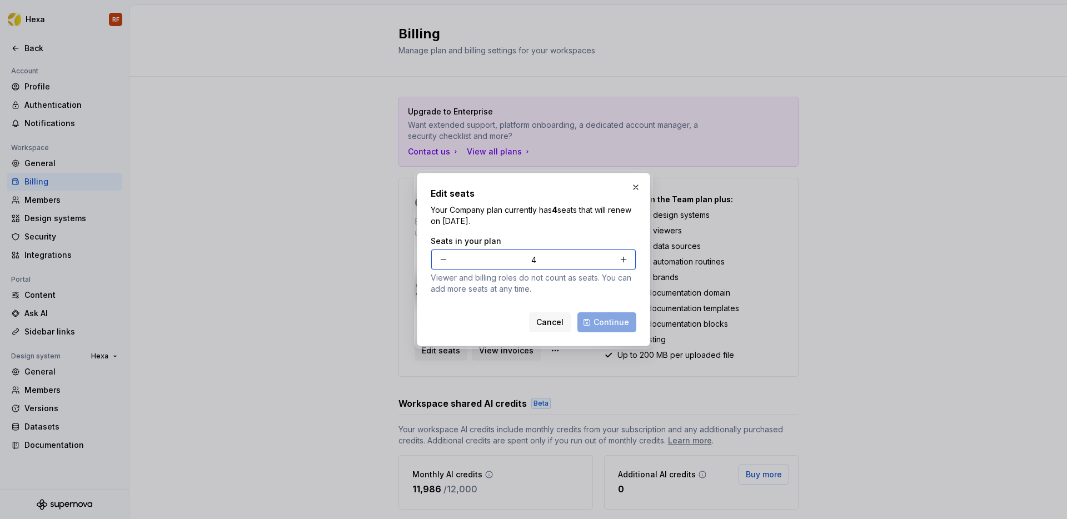
click at [442, 260] on button "button" at bounding box center [444, 260] width 20 height 20
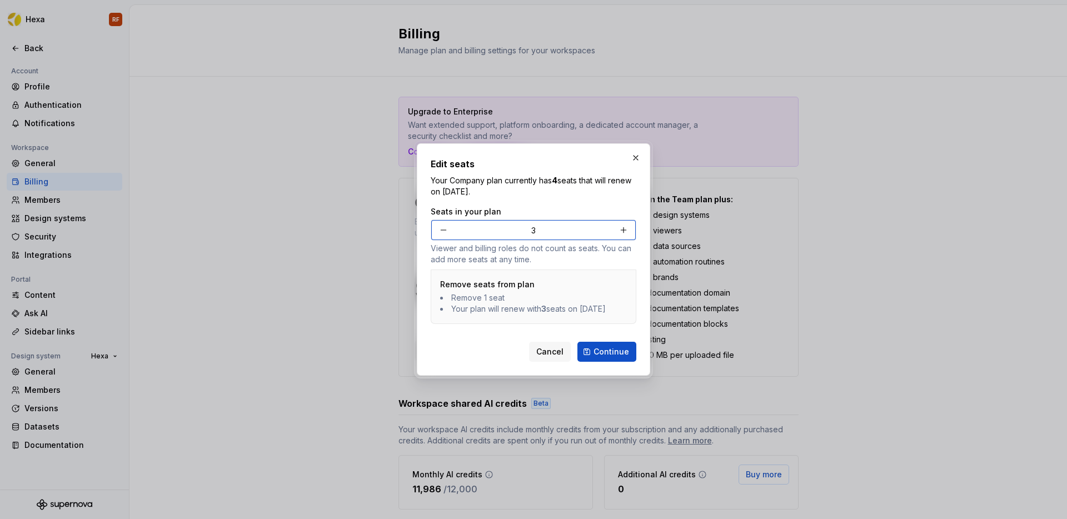
click at [445, 224] on button "button" at bounding box center [444, 230] width 20 height 20
type input "1"
click at [603, 354] on span "Continue" at bounding box center [612, 351] width 36 height 11
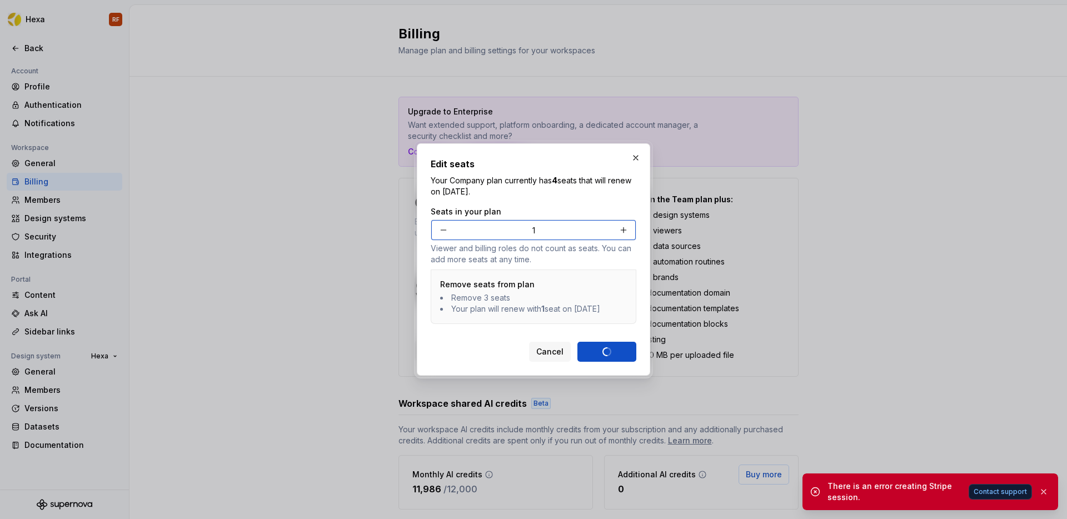
click at [990, 494] on span "Contact support" at bounding box center [1000, 491] width 53 height 9
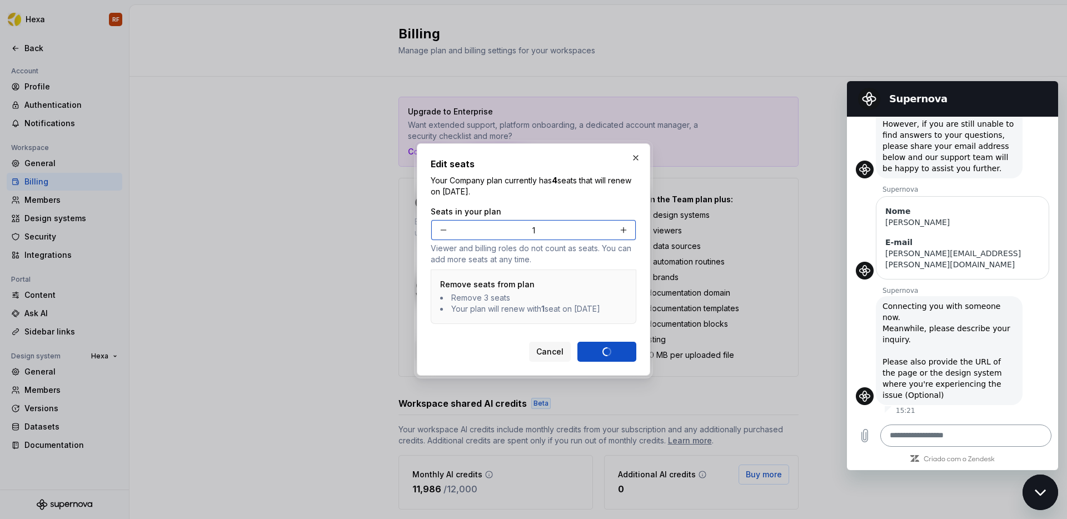
click at [944, 441] on textarea at bounding box center [965, 436] width 171 height 22
type textarea "**********"
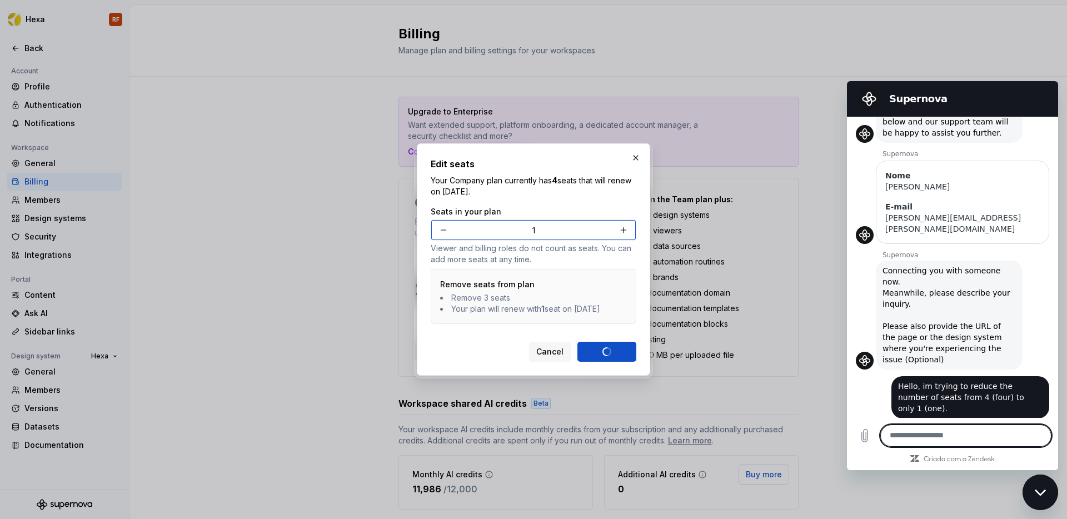
scroll to position [184, 0]
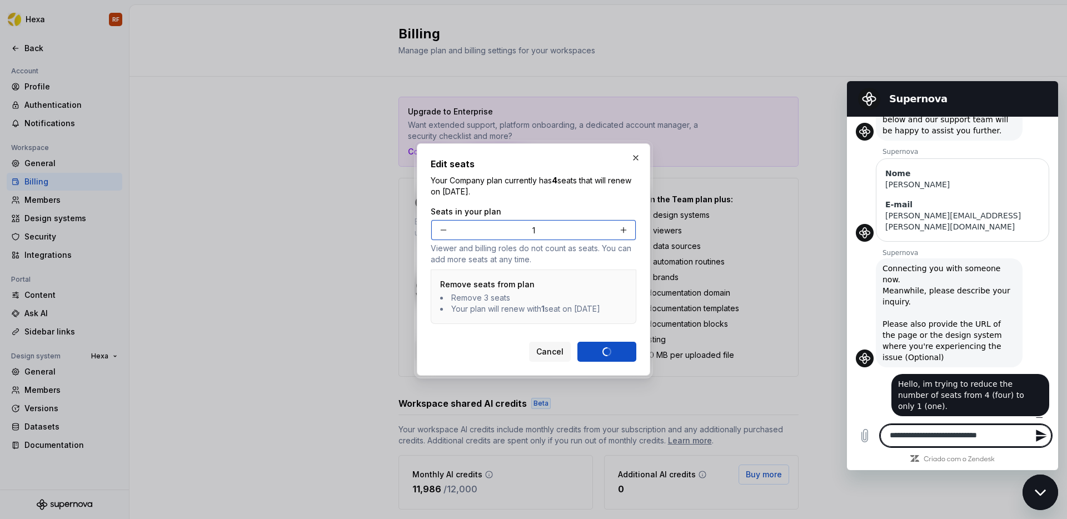
type textarea "**********"
click at [1039, 437] on icon "Enviar mensagem" at bounding box center [1041, 436] width 11 height 12
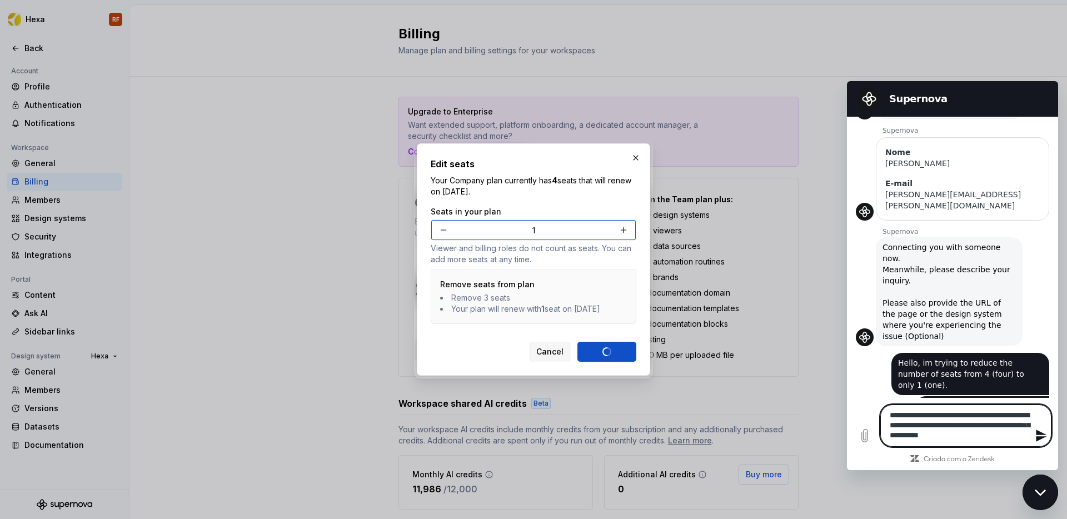
scroll to position [225, 0]
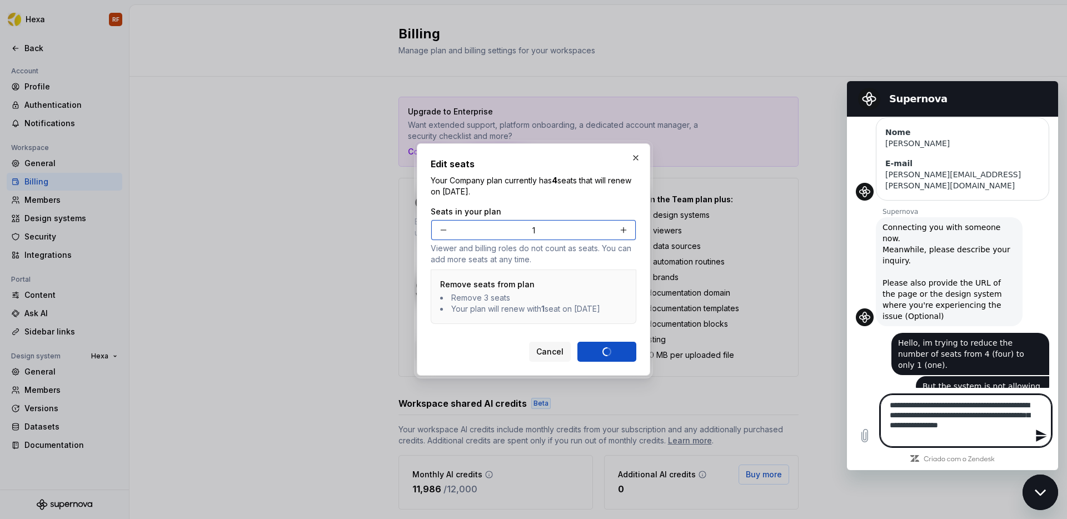
type textarea "**********"
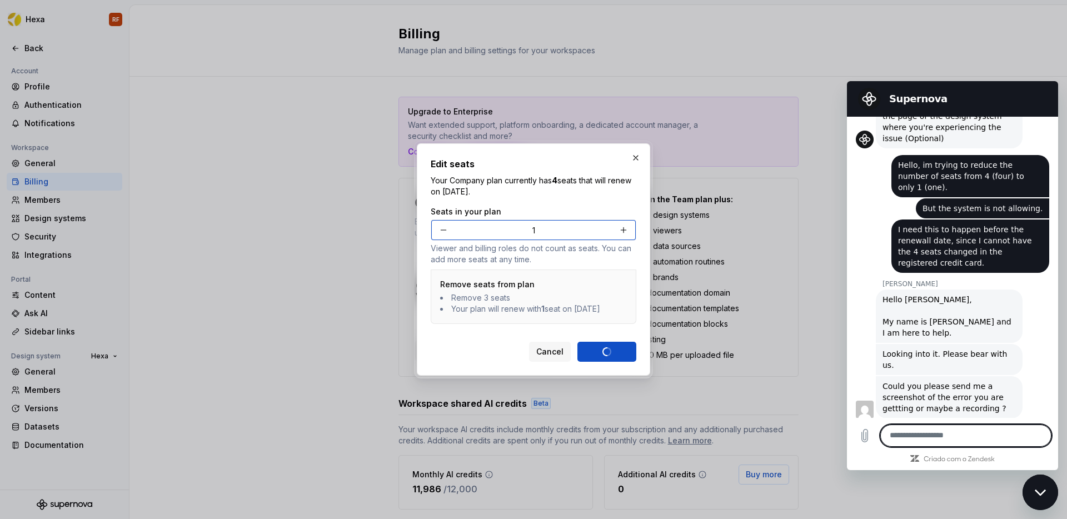
scroll to position [405, 0]
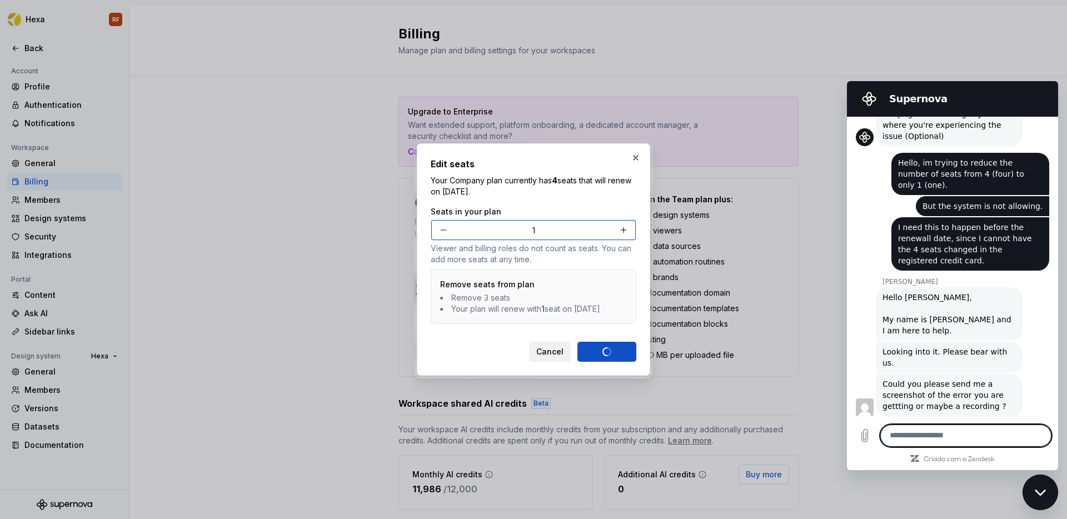
click at [552, 357] on span "Cancel" at bounding box center [549, 351] width 27 height 11
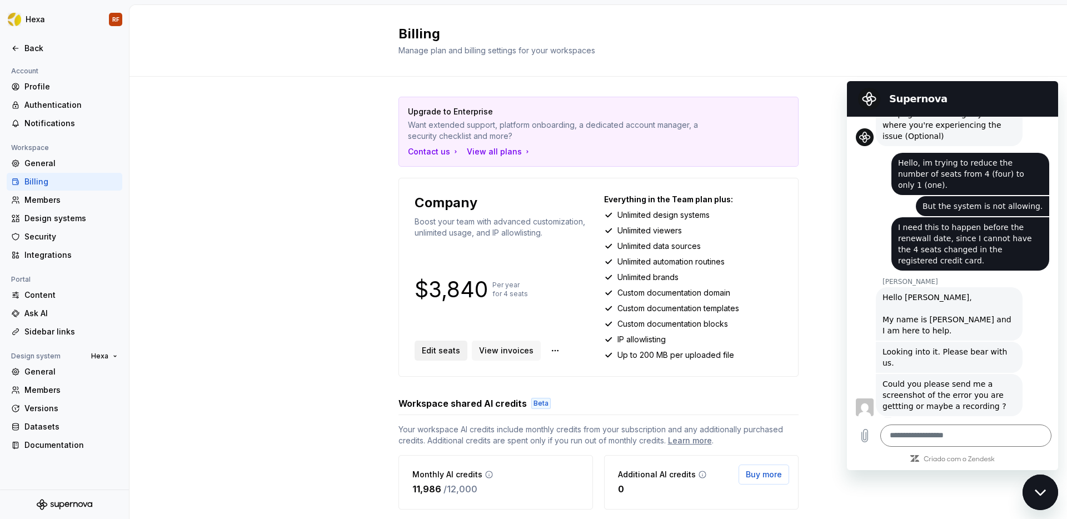
click at [431, 350] on span "Edit seats" at bounding box center [441, 350] width 38 height 11
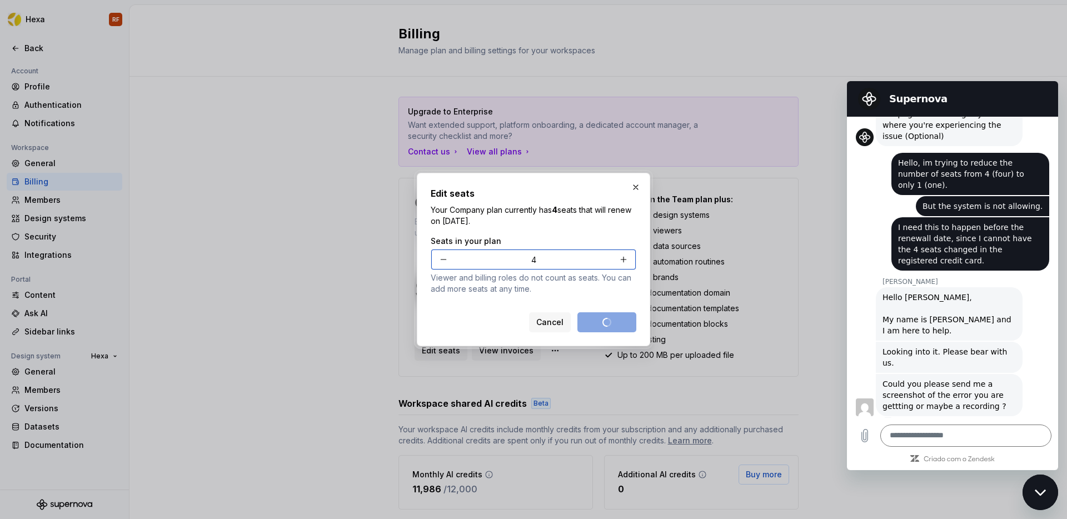
click at [440, 256] on button "button" at bounding box center [444, 260] width 20 height 20
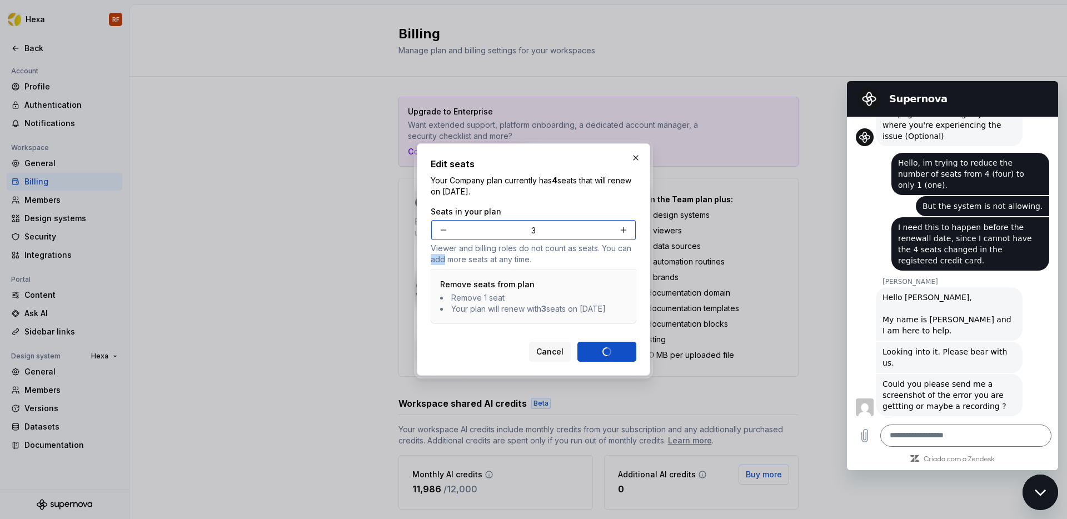
click at [440, 256] on p "Viewer and billing roles do not count as seats. You can add more seats at any t…" at bounding box center [534, 254] width 206 height 22
click at [447, 212] on div "Seats in your plan 3" at bounding box center [534, 223] width 206 height 34
click at [447, 221] on button "button" at bounding box center [444, 230] width 20 height 20
click at [447, 223] on button "button" at bounding box center [444, 230] width 20 height 20
type input "1"
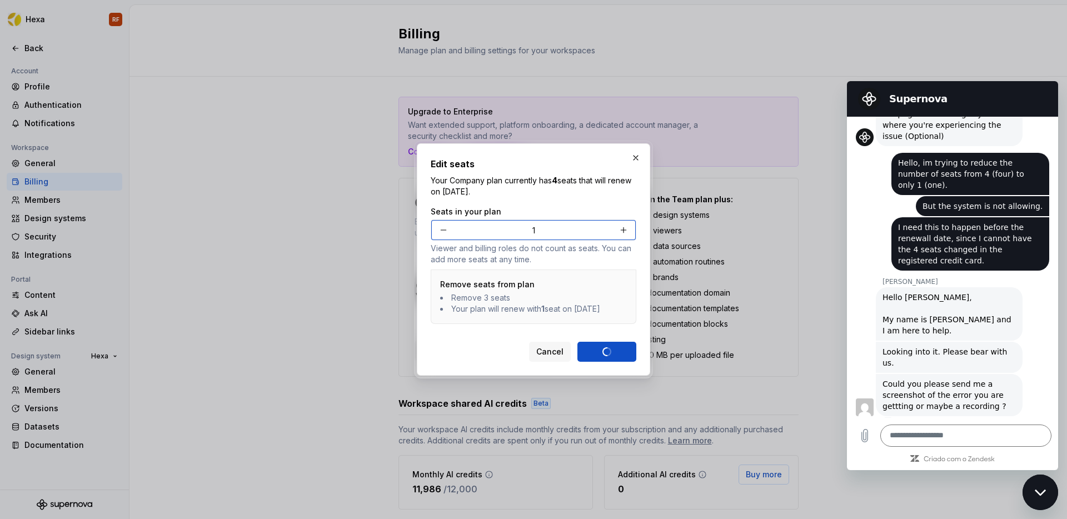
click at [609, 357] on div "Cancel Continue" at bounding box center [582, 352] width 107 height 20
click at [547, 357] on span "Cancel" at bounding box center [549, 351] width 27 height 11
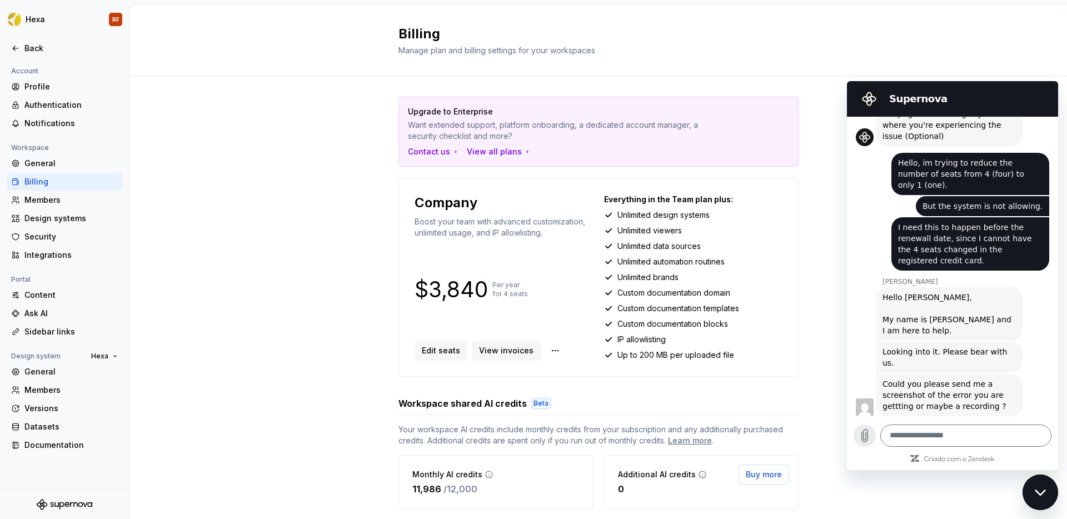
click at [859, 437] on icon "Carregar arquivo" at bounding box center [864, 435] width 13 height 13
click at [864, 435] on icon "Carregar arquivo" at bounding box center [864, 435] width 13 height 13
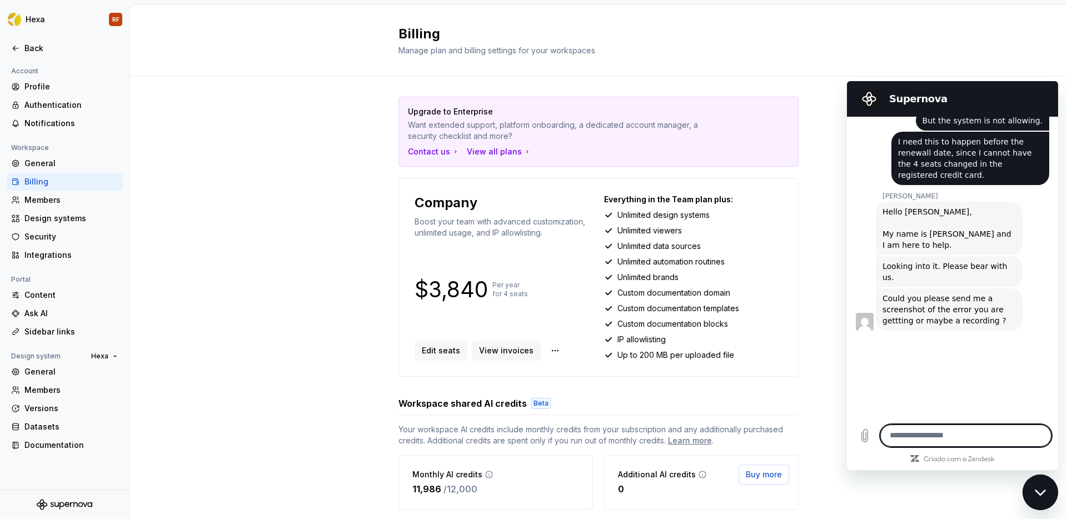
scroll to position [493, 0]
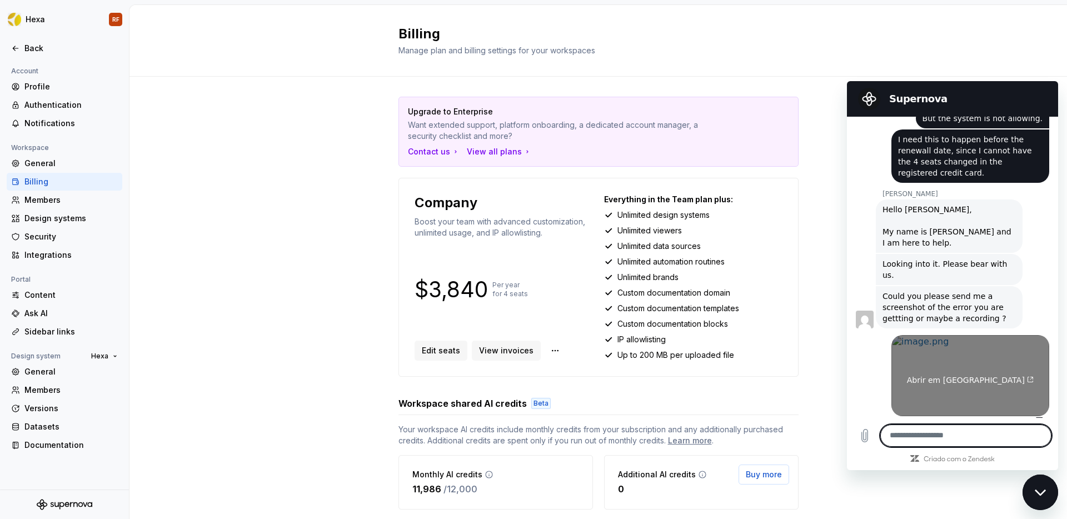
click at [1000, 387] on link "Abrir em nova aba" at bounding box center [971, 375] width 158 height 81
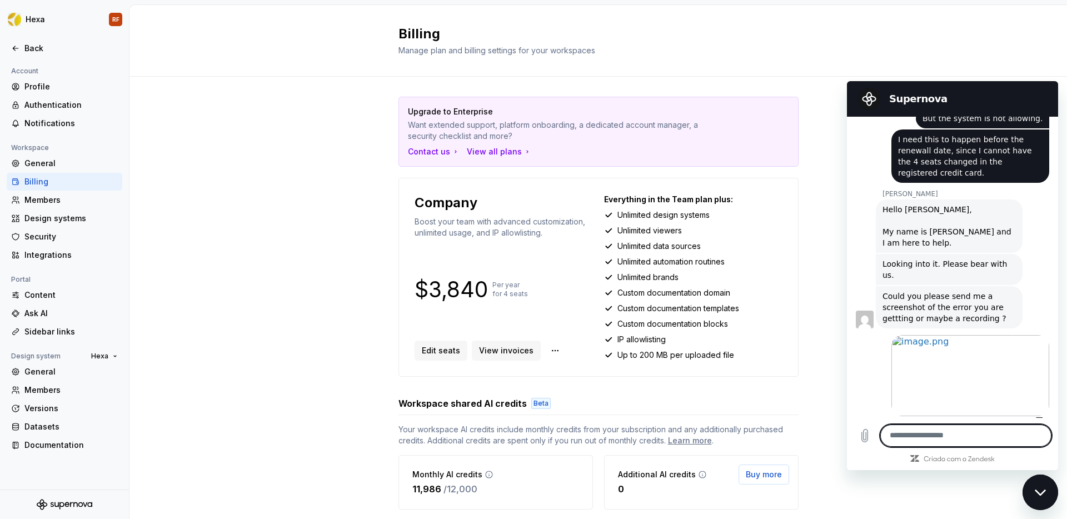
click at [902, 441] on textarea at bounding box center [965, 436] width 171 height 22
type textarea "*"
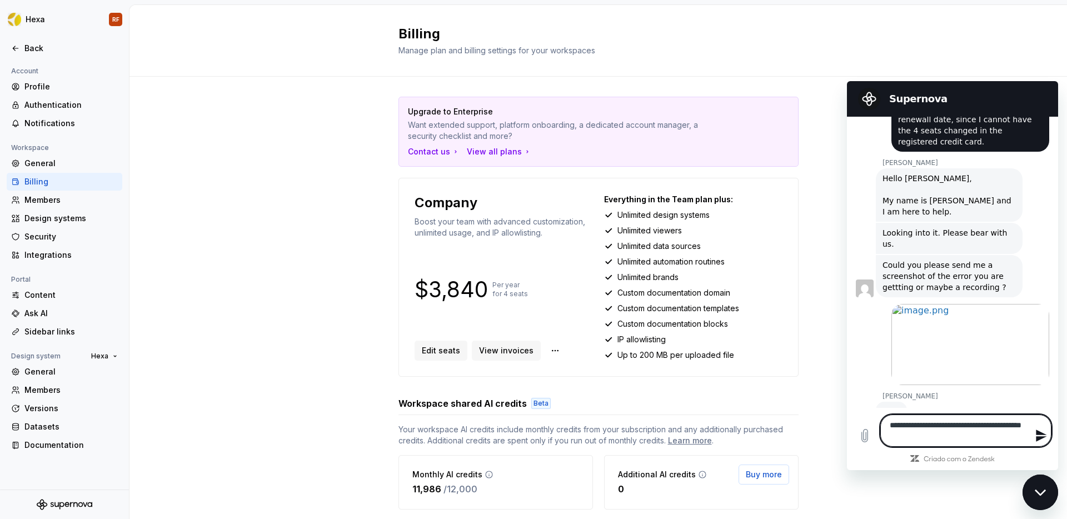
type textarea "**********"
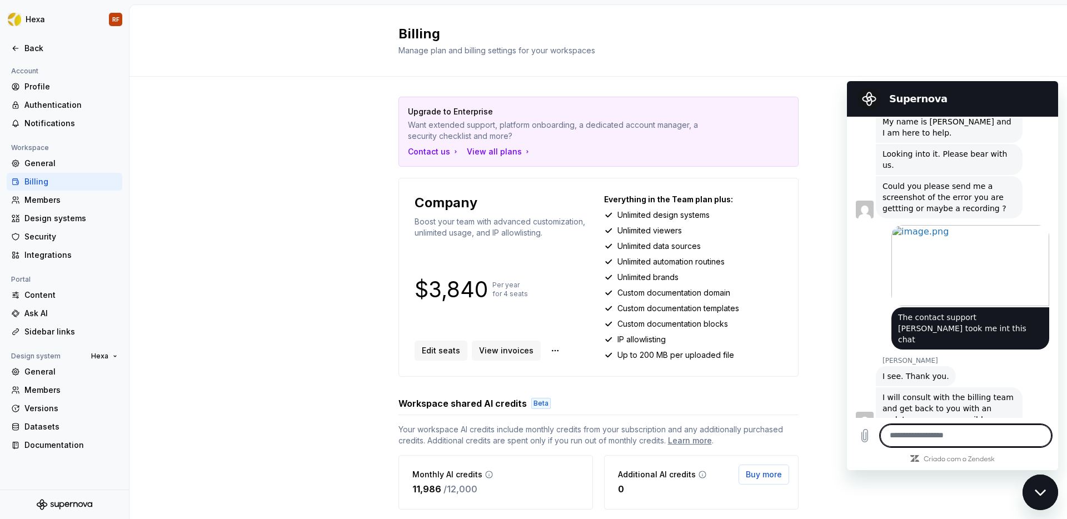
scroll to position [605, 0]
type textarea "**"
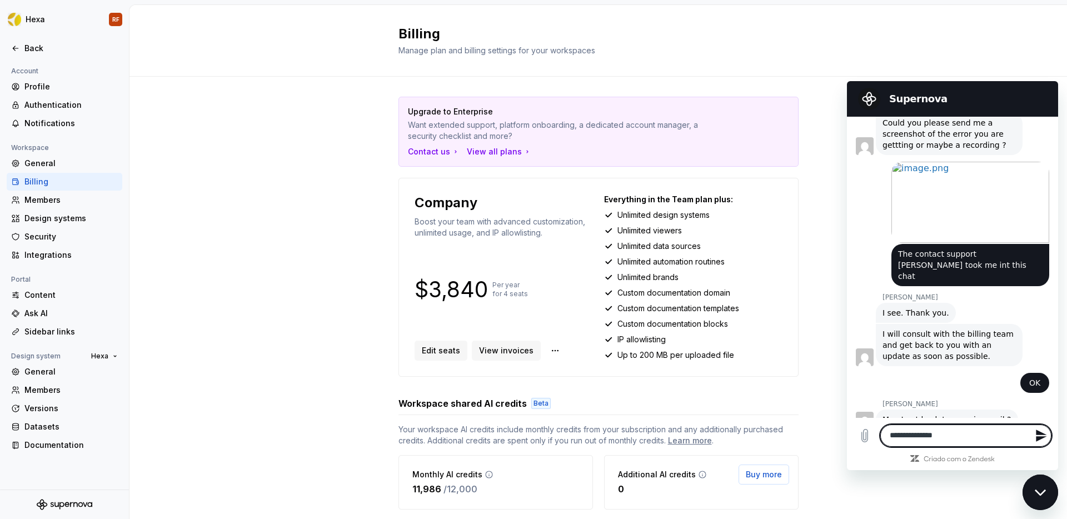
scroll to position [669, 0]
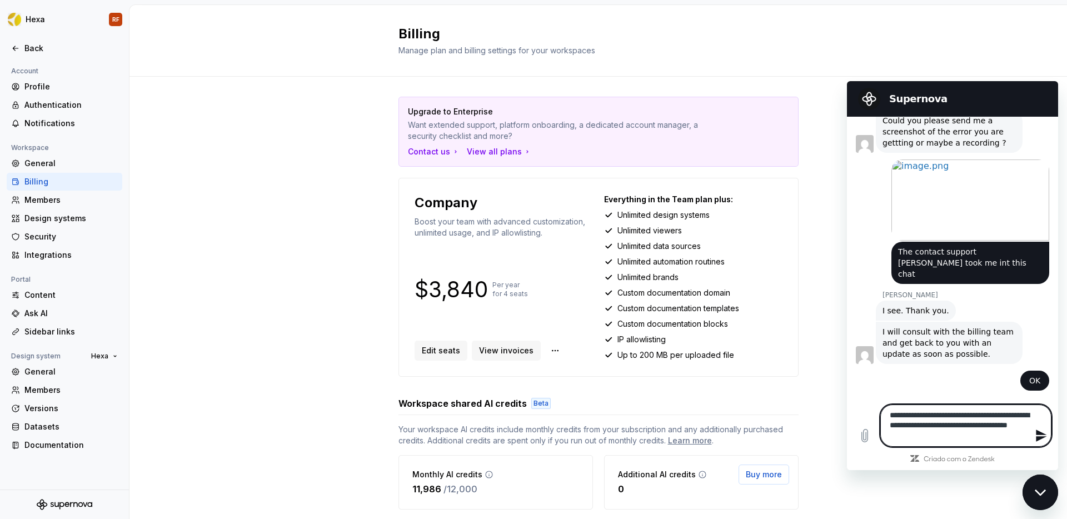
type textarea "**********"
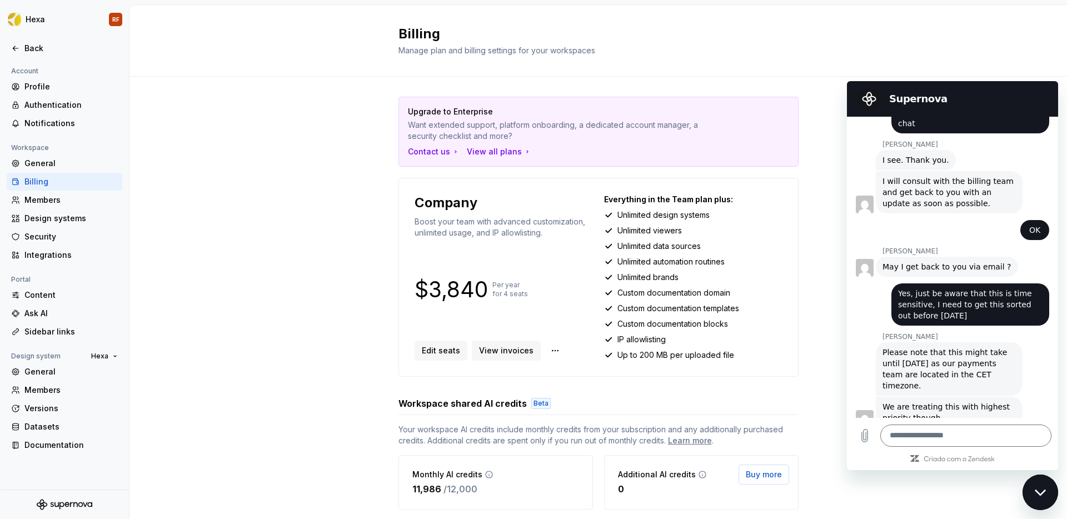
scroll to position [820, 0]
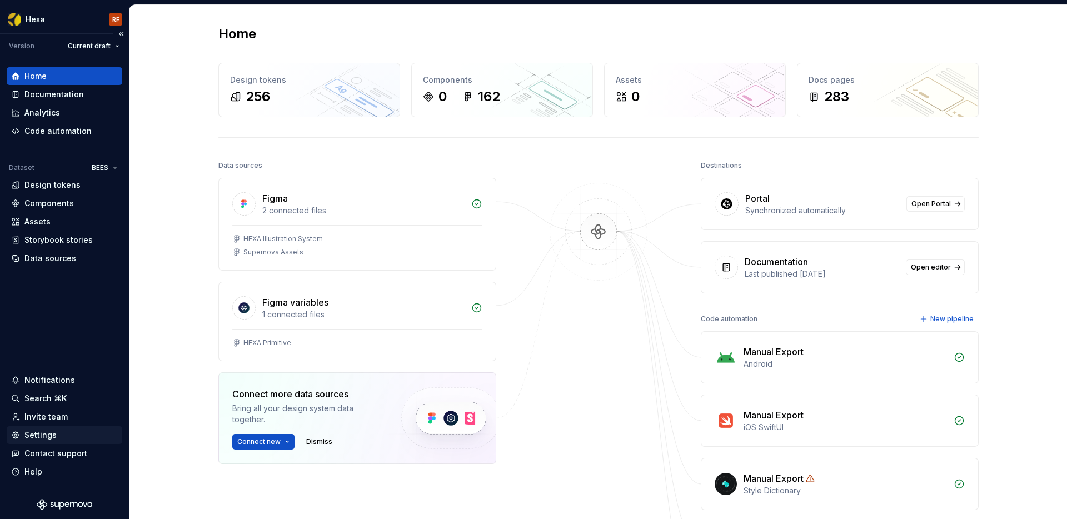
click at [42, 430] on div "Settings" at bounding box center [40, 435] width 32 height 11
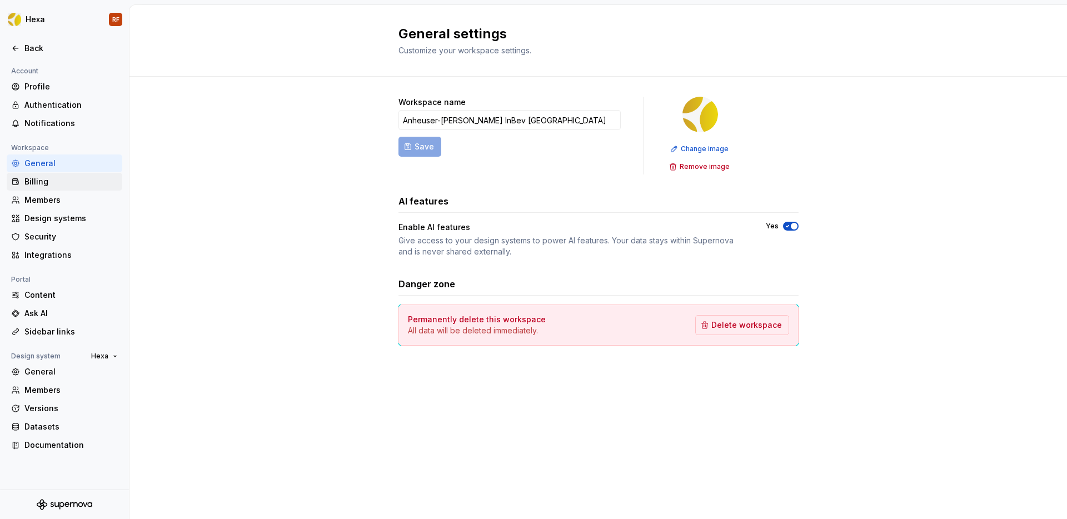
click at [38, 178] on div "Billing" at bounding box center [70, 181] width 93 height 11
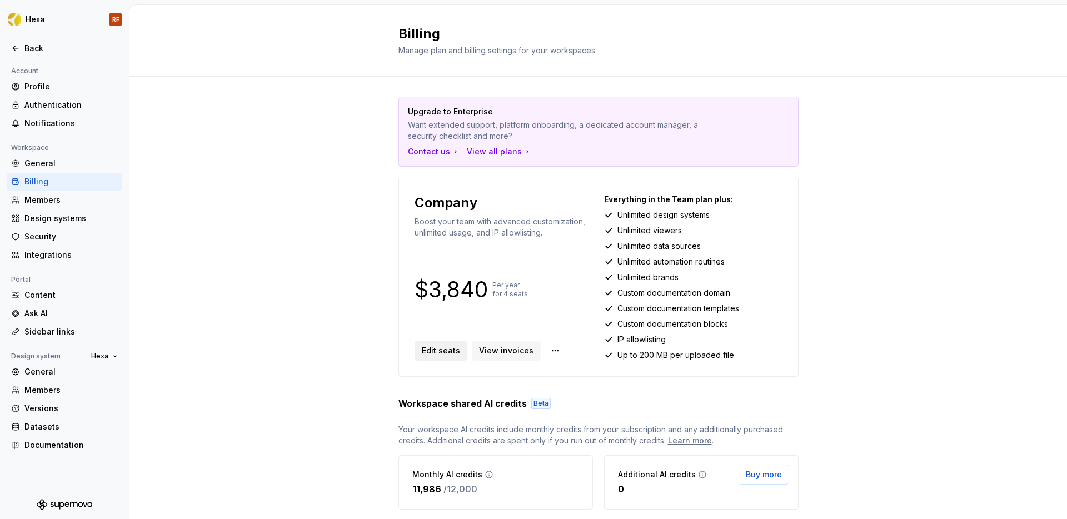
click at [438, 352] on span "Edit seats" at bounding box center [441, 350] width 38 height 11
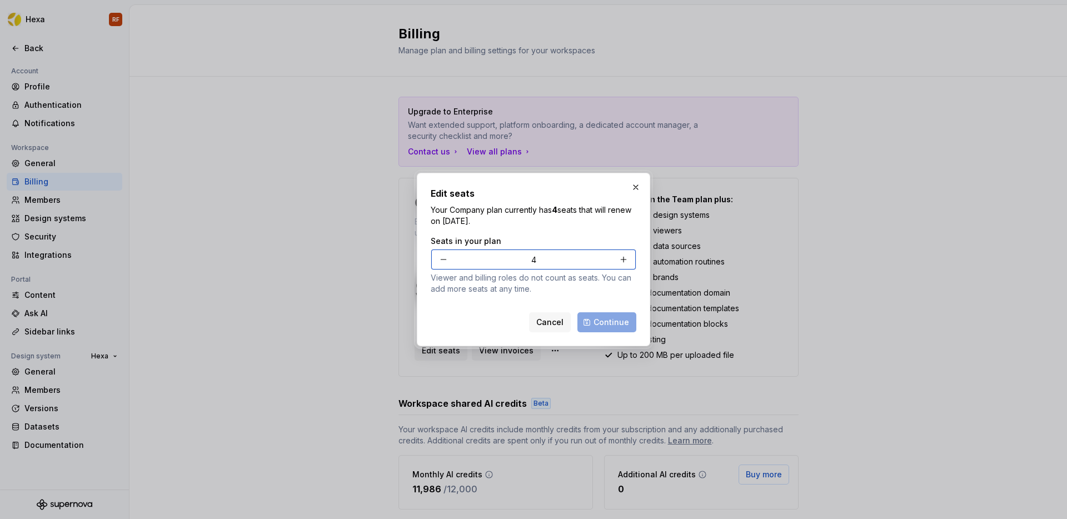
click at [441, 257] on button "button" at bounding box center [444, 260] width 20 height 20
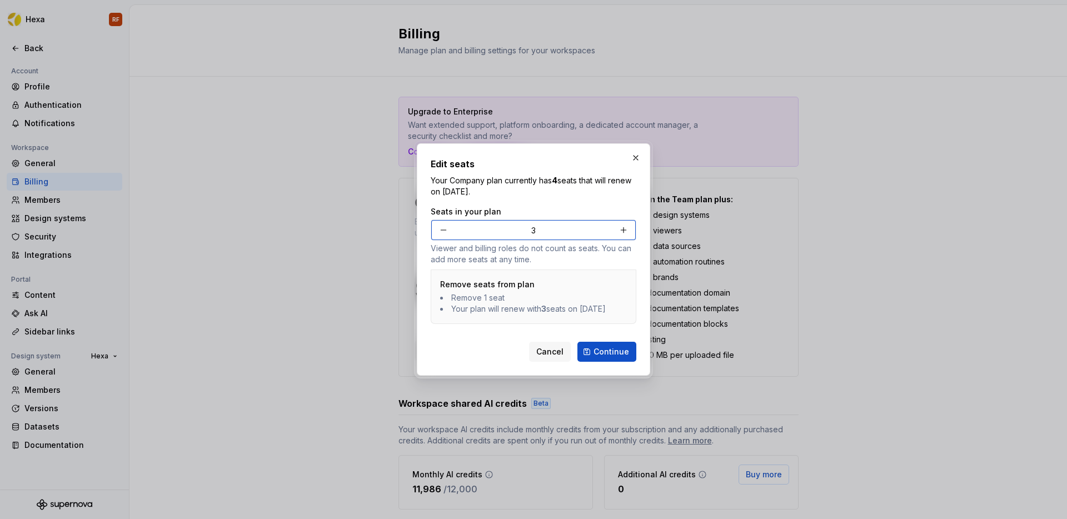
click at [445, 227] on button "button" at bounding box center [444, 230] width 20 height 20
click at [443, 223] on button "button" at bounding box center [444, 230] width 20 height 20
type input "1"
click at [610, 357] on span "Continue" at bounding box center [612, 351] width 36 height 11
